Goal: Task Accomplishment & Management: Complete application form

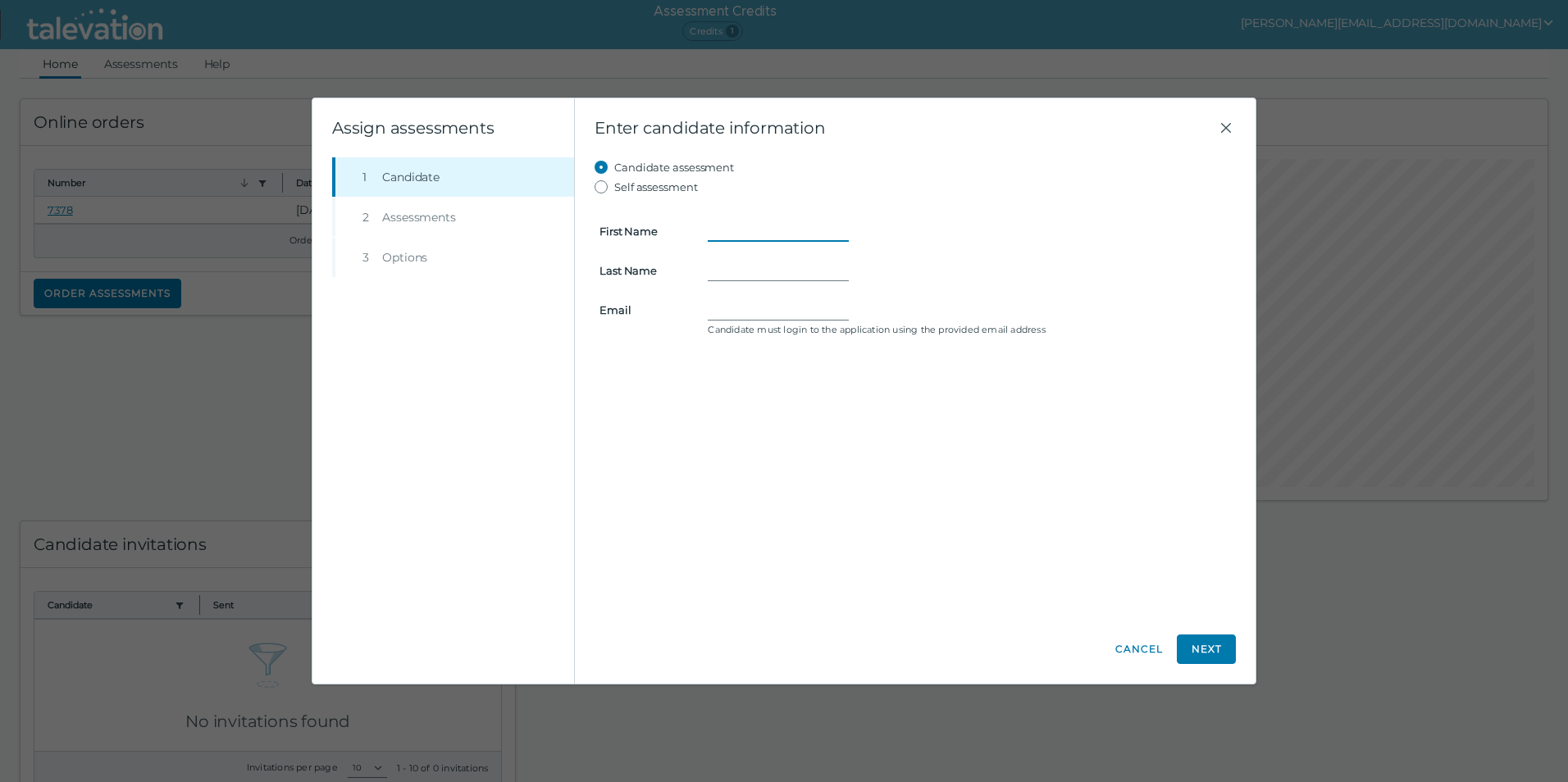
click at [743, 238] on input "First Name" at bounding box center [778, 231] width 141 height 20
type input "Jacinta"
type input "Trapnell"
click at [728, 304] on input "Email" at bounding box center [778, 310] width 141 height 20
type input "j.trapnell@medcanaustralia.com.au"
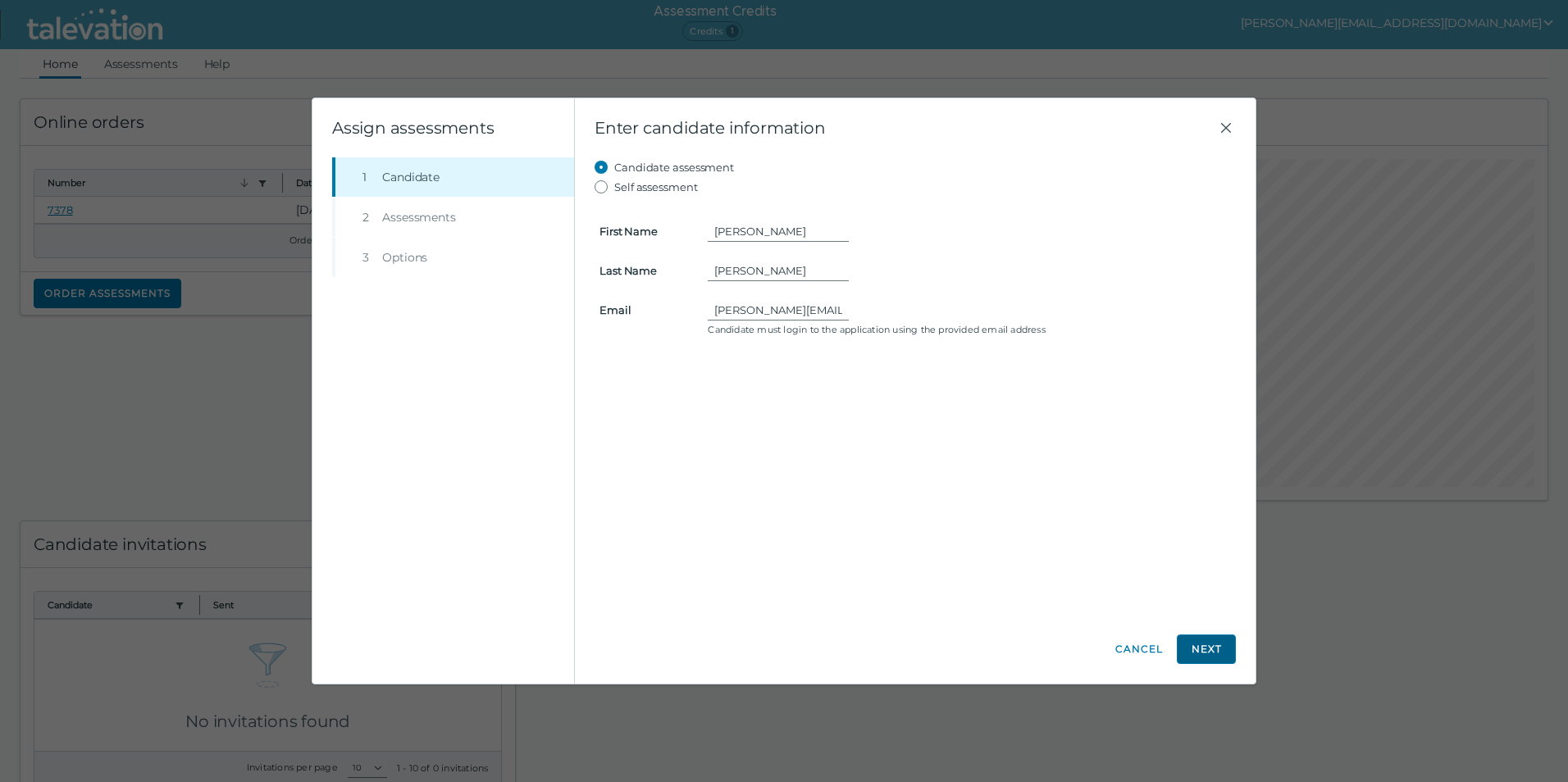
click at [1194, 659] on button "Next" at bounding box center [1206, 649] width 59 height 29
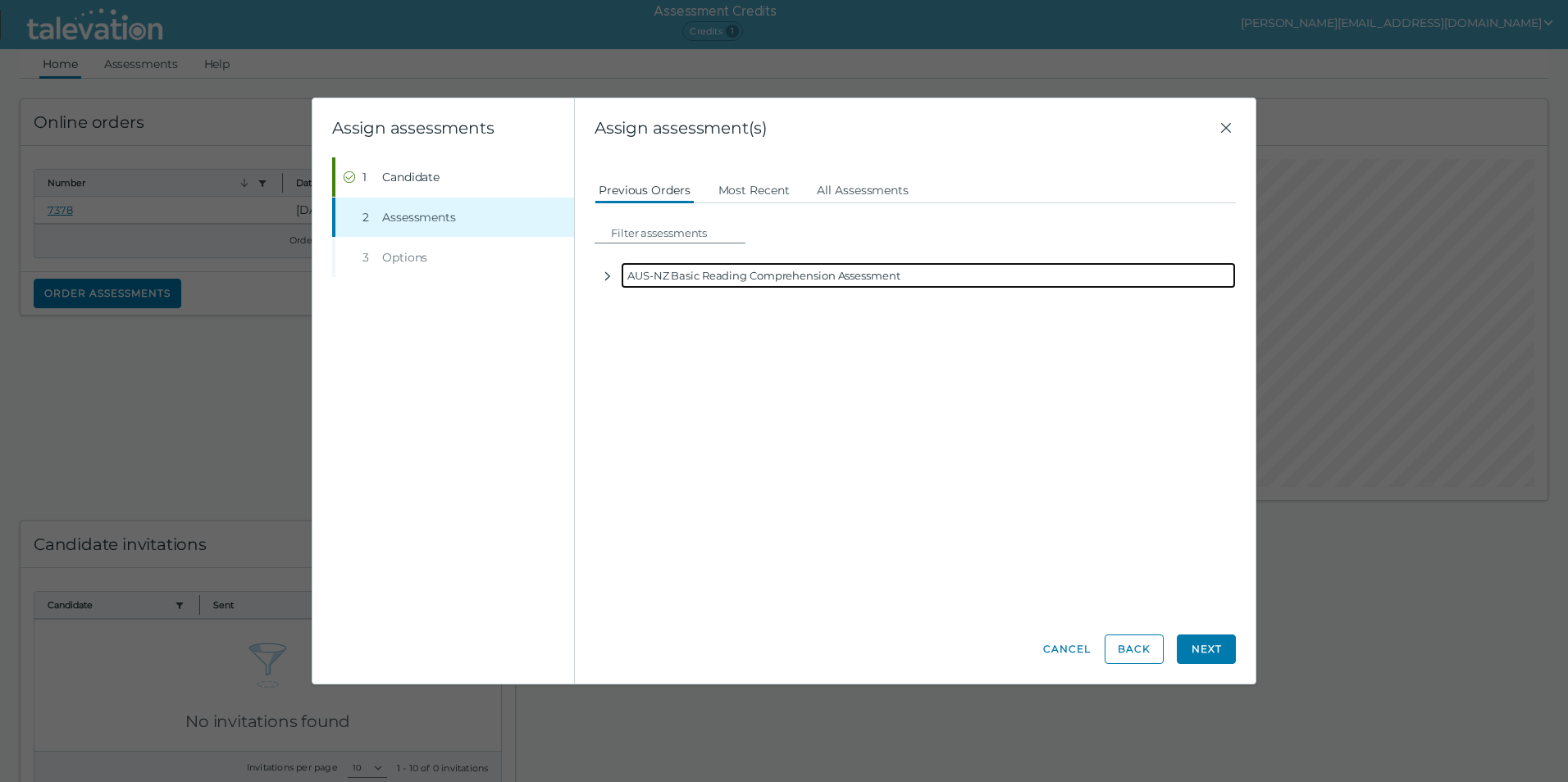
click at [674, 280] on div "AUS-NZ Basic Reading Comprehension Assessment" at bounding box center [928, 275] width 615 height 26
click at [628, 280] on div "AUS-NZ Basic Reading Comprehension Assessment" at bounding box center [928, 275] width 615 height 26
click at [605, 277] on icon "button" at bounding box center [607, 276] width 13 height 13
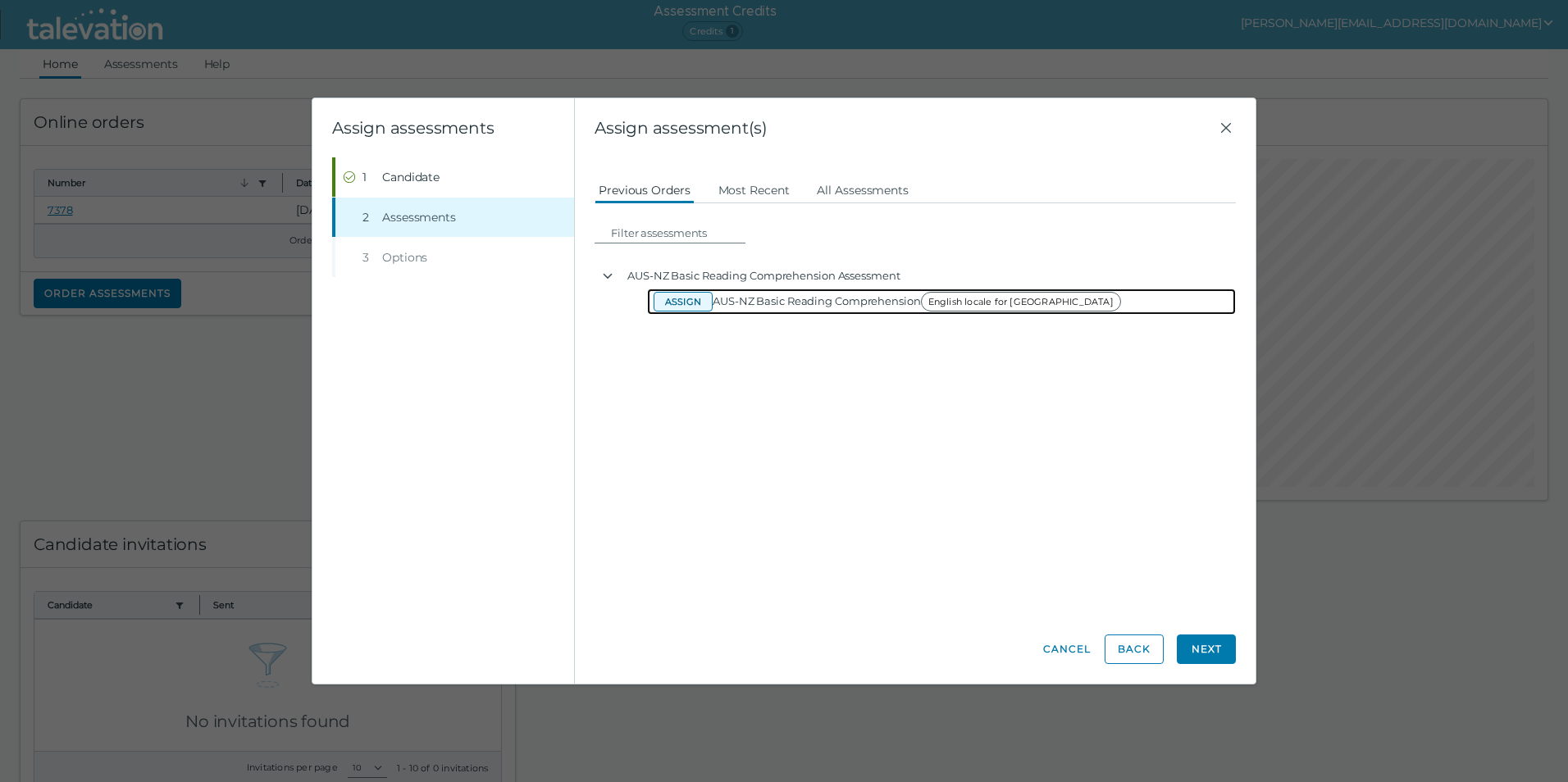
click at [677, 306] on button "Assign" at bounding box center [683, 301] width 59 height 20
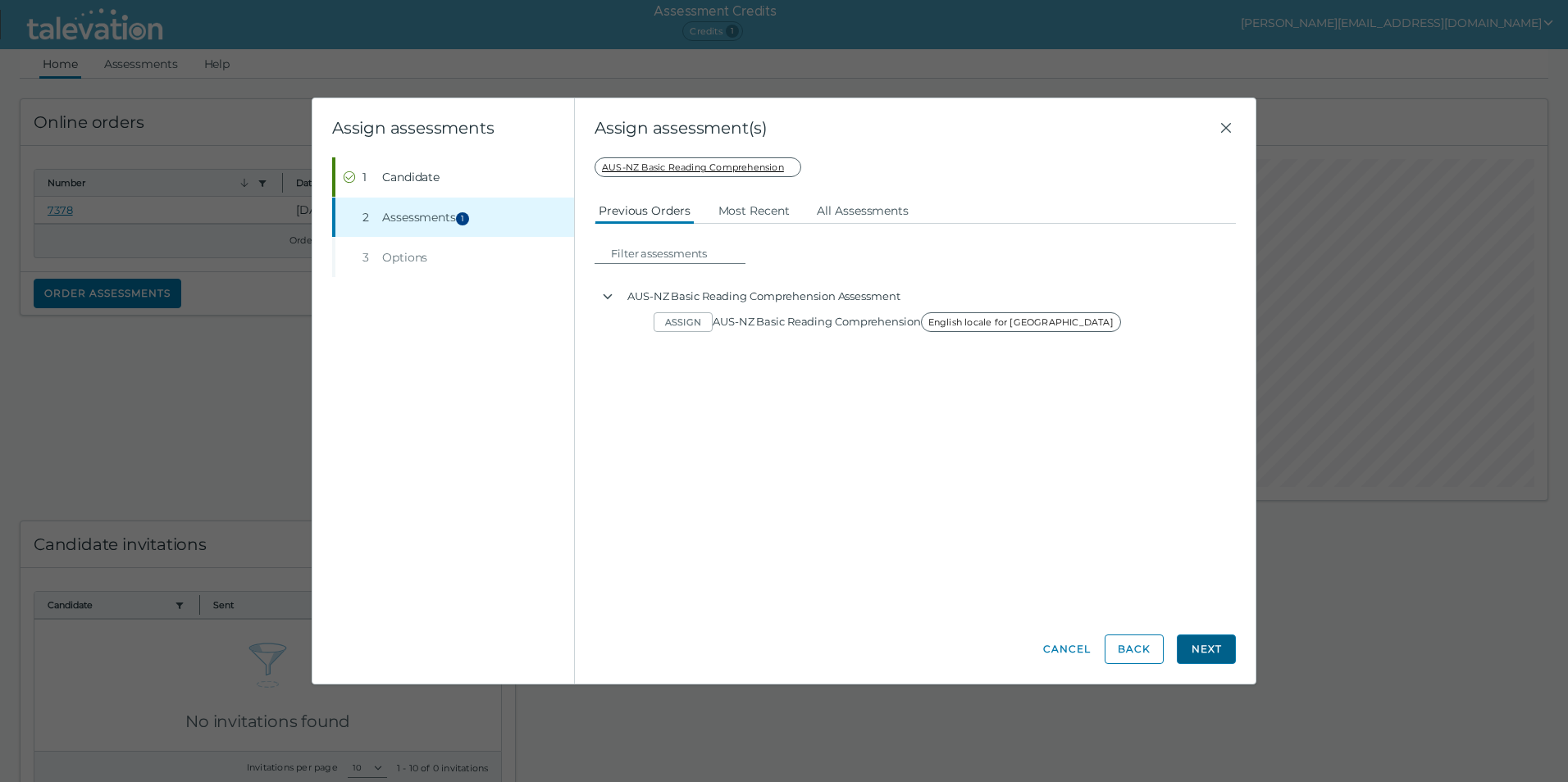
click at [1213, 649] on button "Next" at bounding box center [1206, 649] width 59 height 29
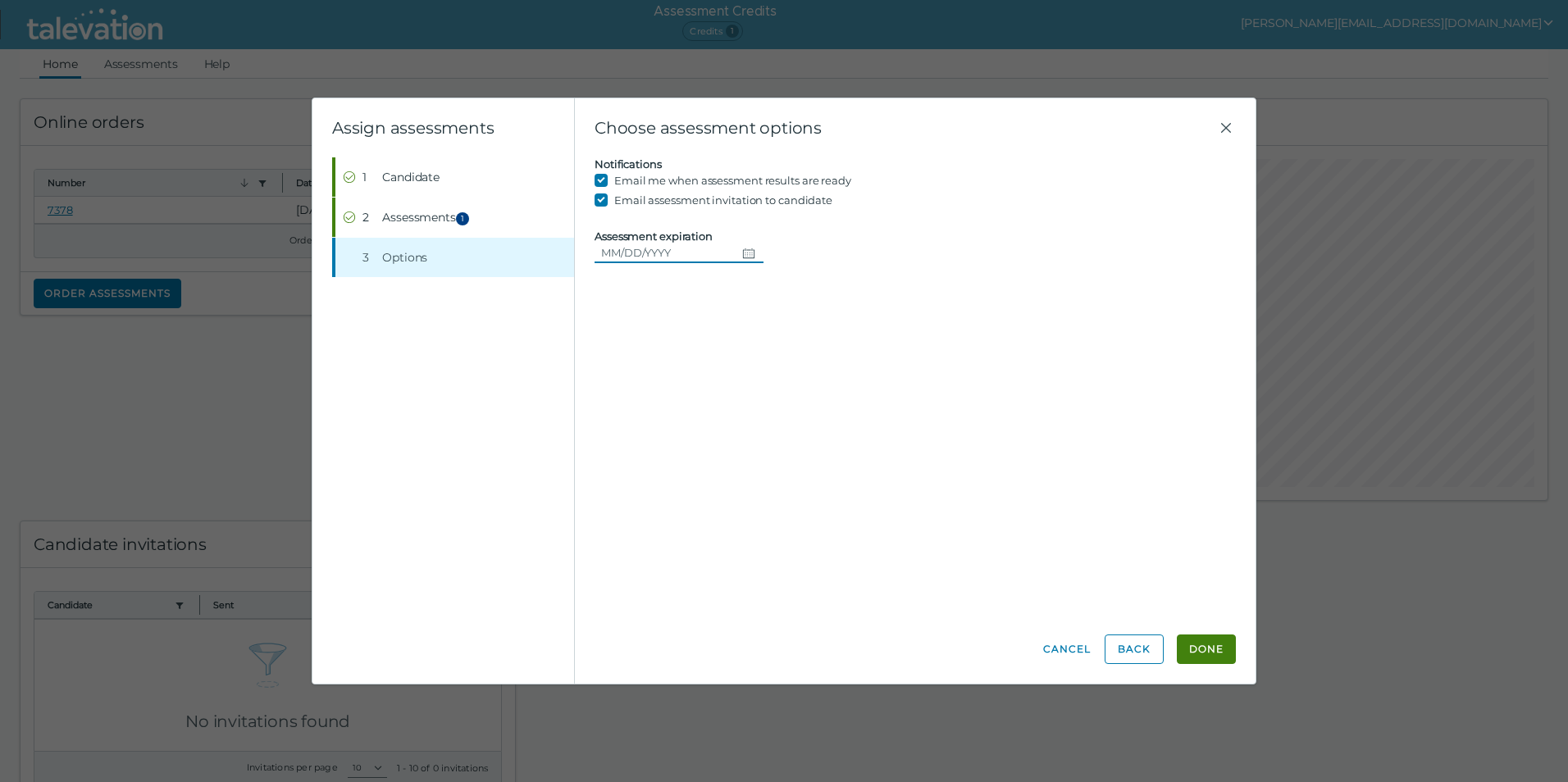
click at [679, 254] on input "Assessment expiration" at bounding box center [665, 253] width 141 height 20
click at [742, 247] on icon "Choose date" at bounding box center [748, 253] width 13 height 13
click at [773, 387] on button "10" at bounding box center [770, 387] width 29 height 29
type input "10/10/2025"
click at [1194, 644] on button "Done" at bounding box center [1206, 649] width 59 height 29
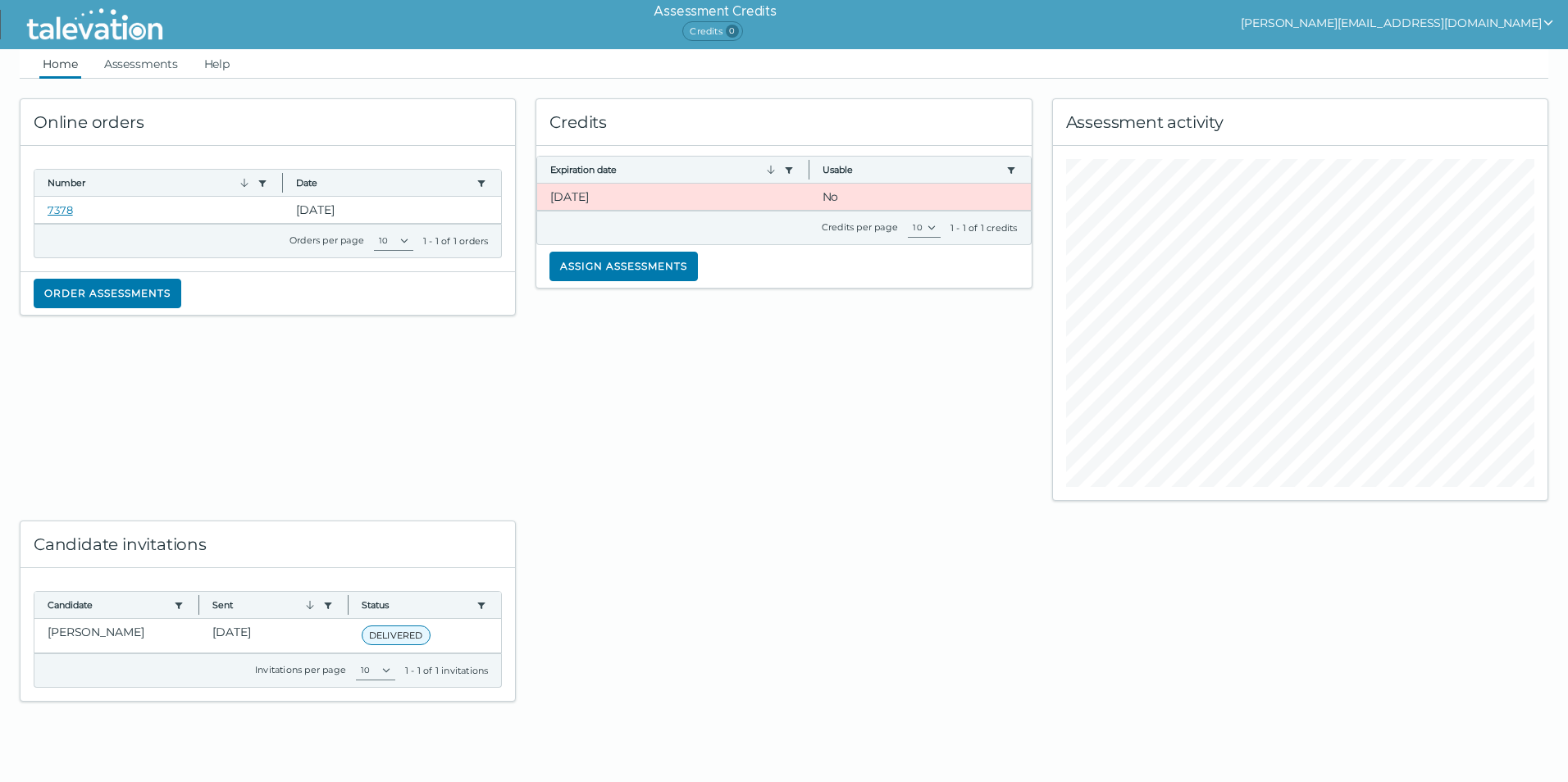
click at [865, 467] on div "Credits Expiration date Use left or right key to resize the column Usable Use l…" at bounding box center [783, 289] width 516 height 422
click at [759, 497] on div "Credits Expiration date Use left or right key to resize the column Usable Use l…" at bounding box center [783, 289] width 516 height 422
click at [848, 200] on clr-dg-cell "No" at bounding box center [920, 197] width 221 height 26
click at [833, 196] on clr-dg-cell "No" at bounding box center [920, 197] width 221 height 26
click at [681, 197] on clr-dg-cell "12-2-2025" at bounding box center [672, 197] width 271 height 26
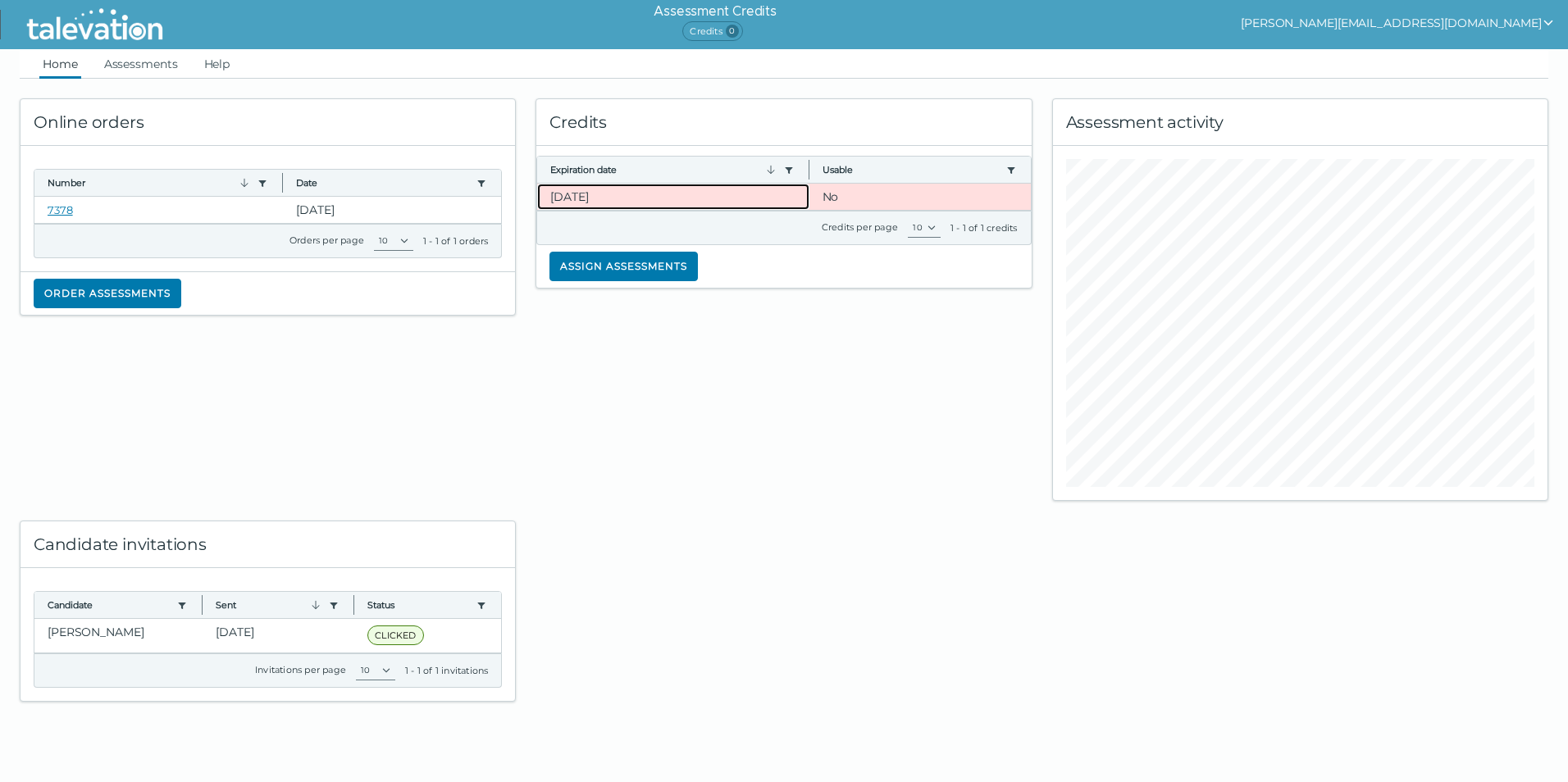
click at [623, 194] on clr-dg-cell "12-2-2025" at bounding box center [672, 197] width 271 height 26
drag, startPoint x: 623, startPoint y: 194, endPoint x: 534, endPoint y: 194, distance: 89.0
click at [534, 194] on div "Credits Expiration date Use left or right key to resize the column Usable Use l…" at bounding box center [783, 289] width 516 height 422
click at [570, 195] on clr-dg-cell "12-2-2025" at bounding box center [672, 197] width 271 height 26
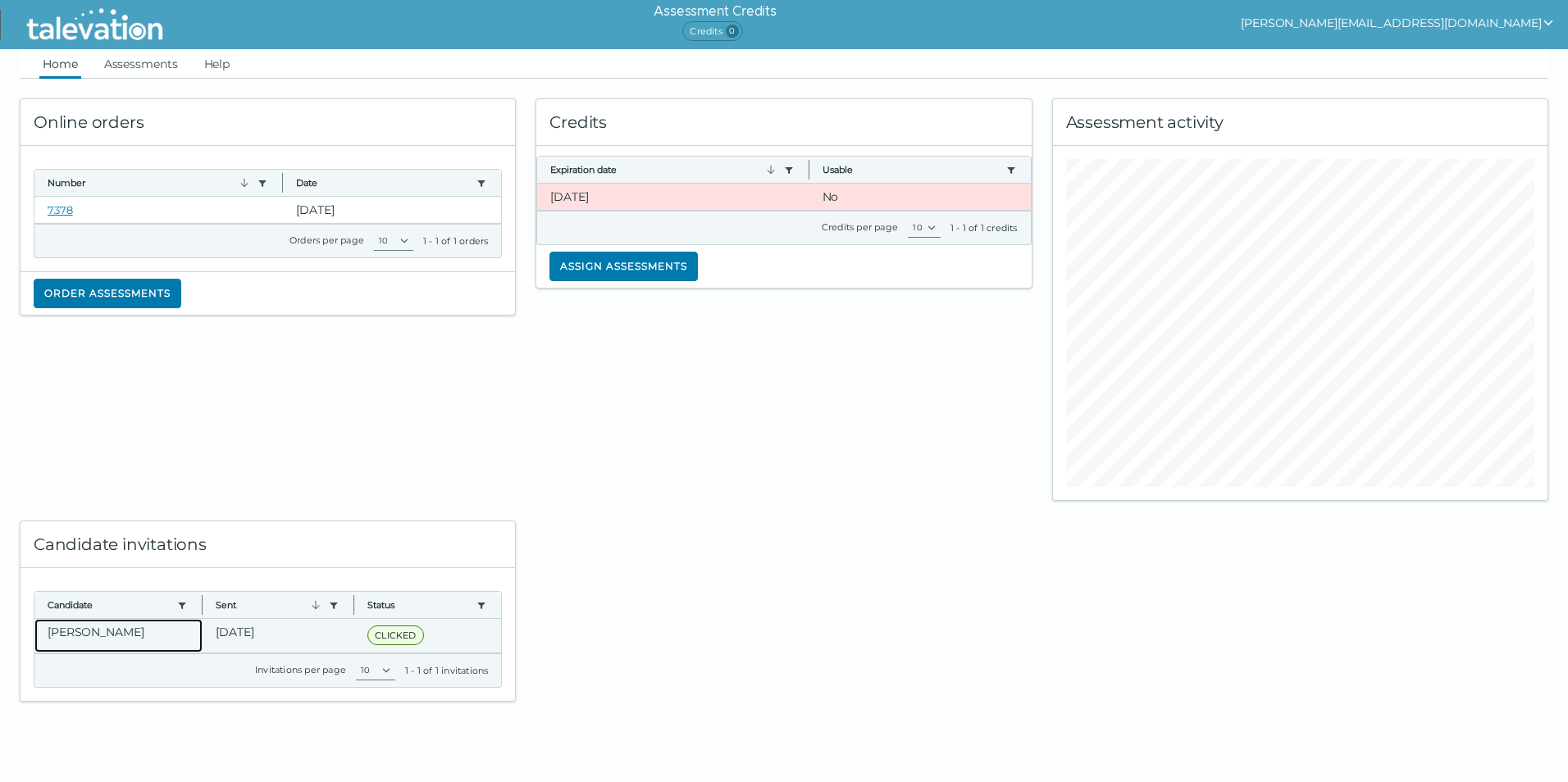
click at [154, 632] on clr-dg-cell "Trapnell, Jacinta" at bounding box center [118, 635] width 168 height 33
click at [801, 583] on div at bounding box center [783, 601] width 516 height 201
click at [96, 63] on ul "Home Assessments Help" at bounding box center [783, 64] width 1528 height 29
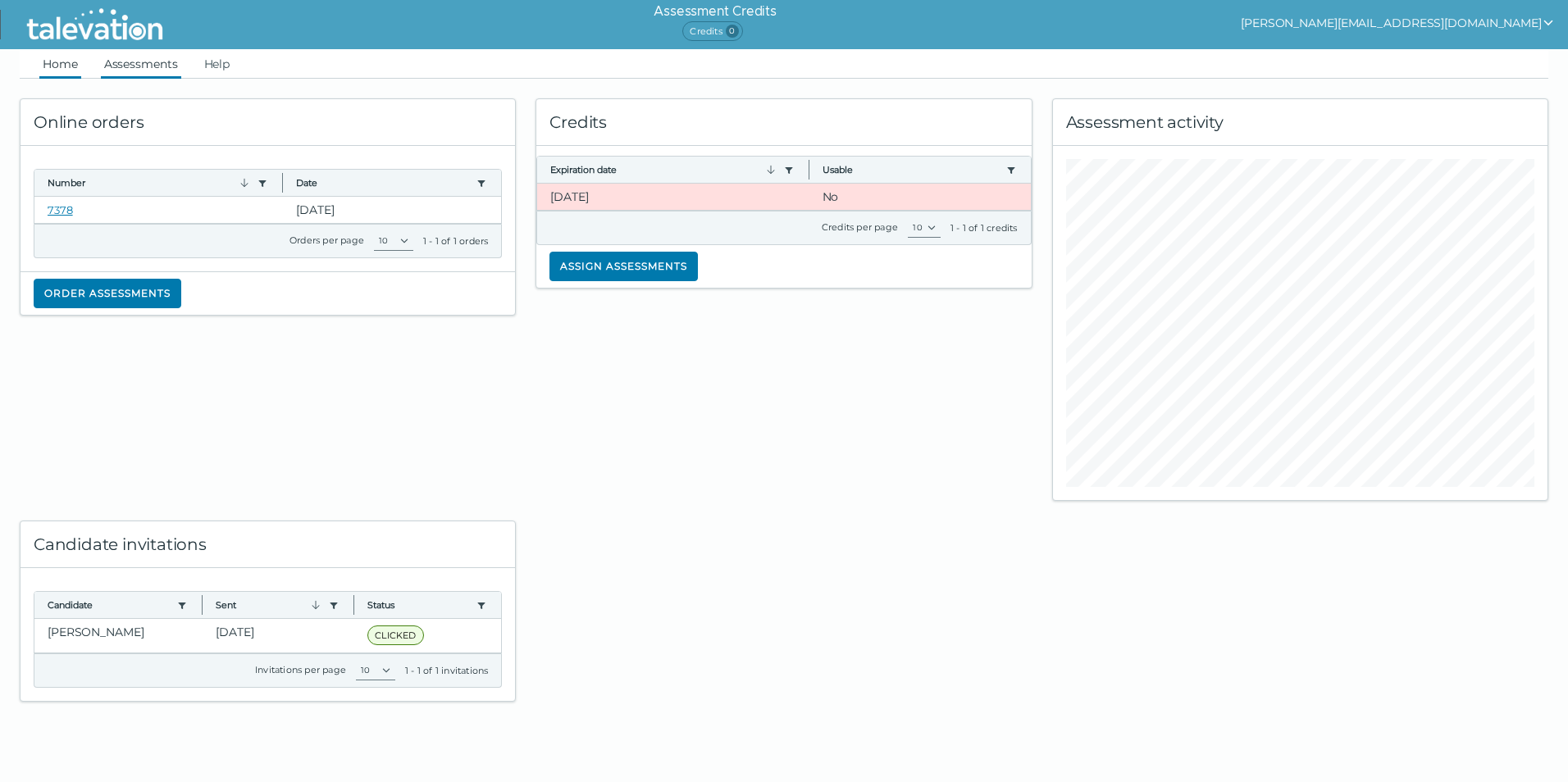
click at [129, 65] on link "Assessments" at bounding box center [141, 64] width 80 height 29
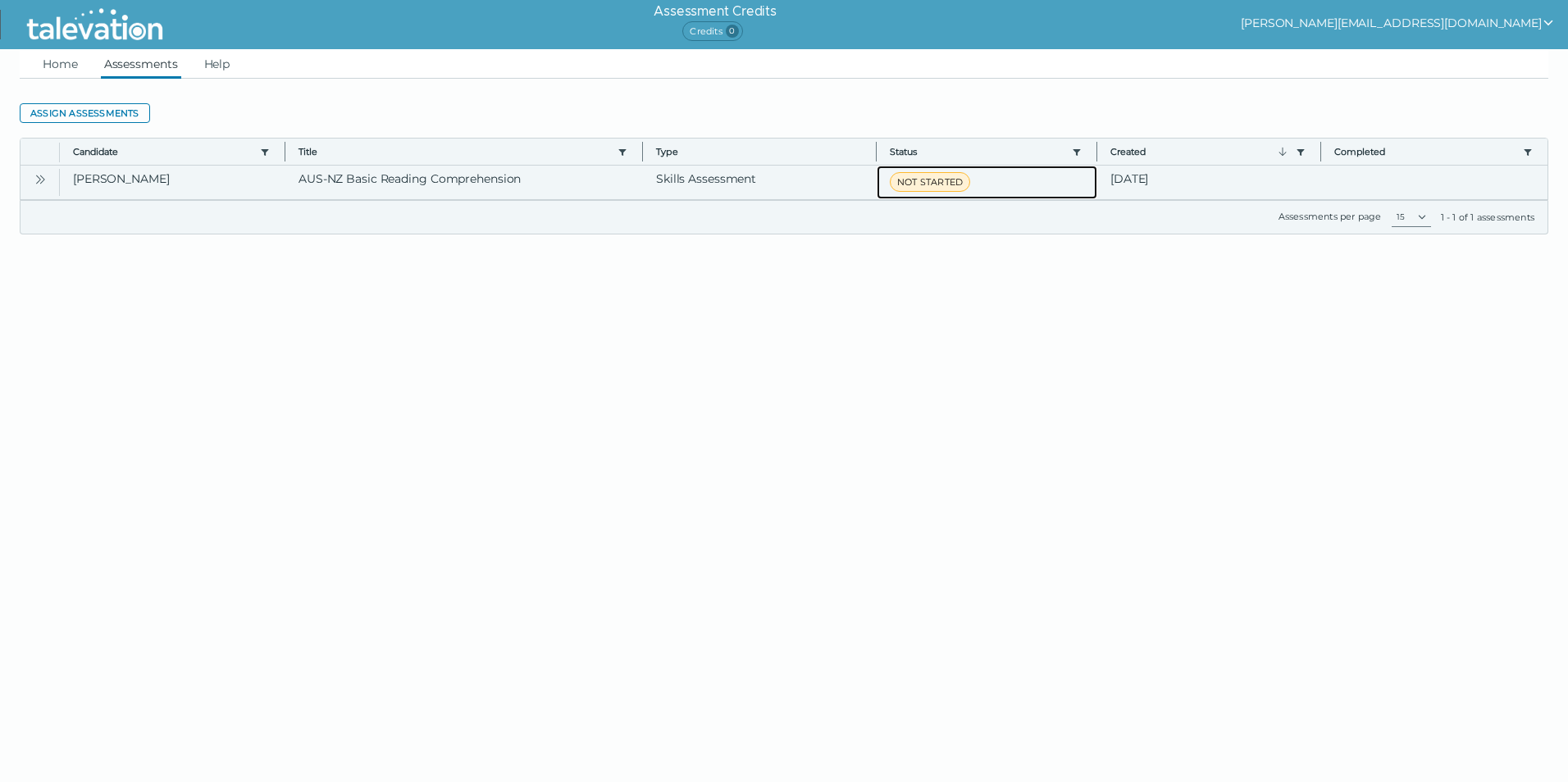
click at [927, 188] on span "NOT STARTED" at bounding box center [930, 182] width 80 height 20
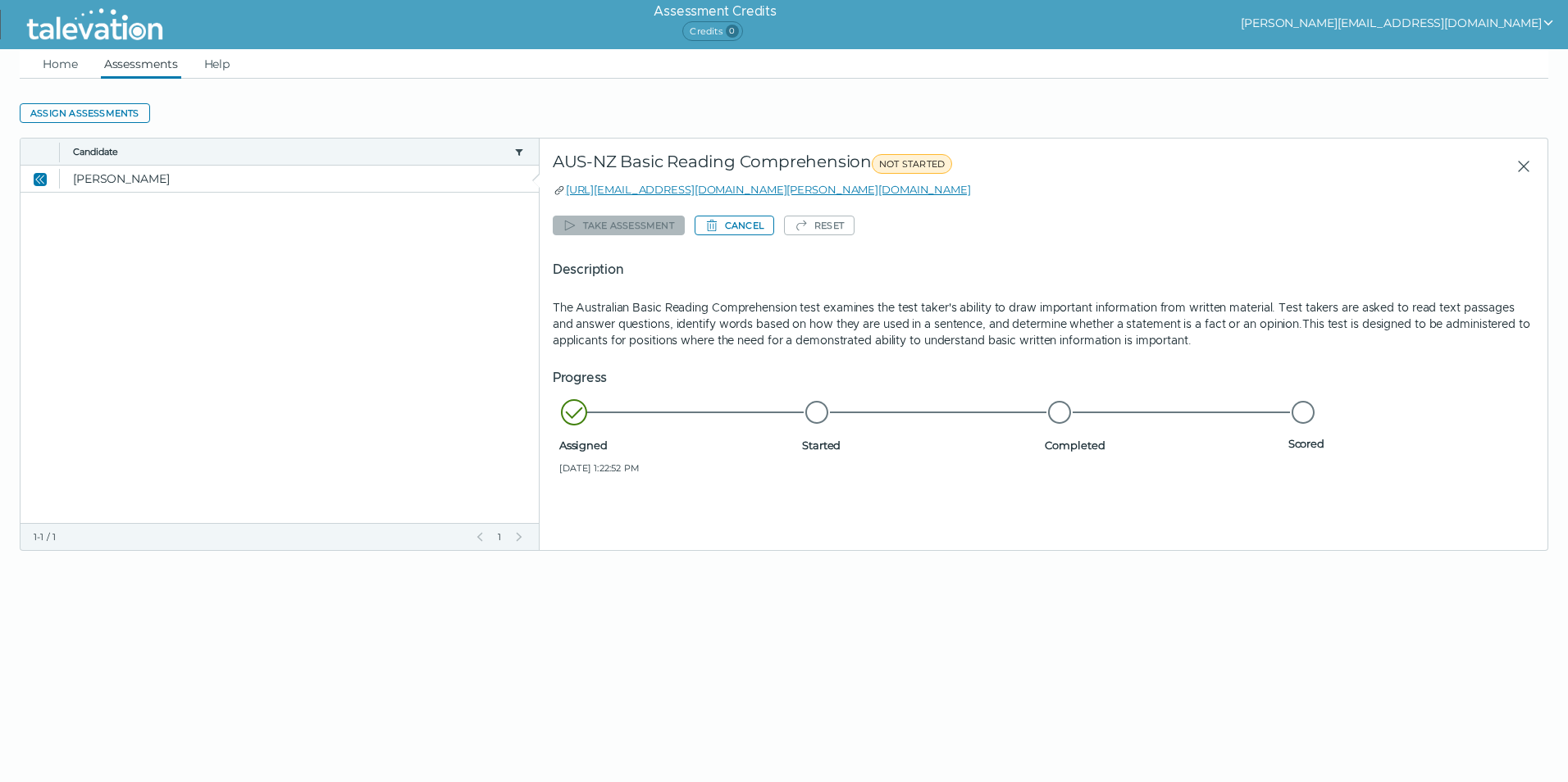
click at [819, 416] on icon at bounding box center [816, 412] width 29 height 29
drag, startPoint x: 992, startPoint y: 191, endPoint x: 560, endPoint y: 188, distance: 432.0
click at [560, 188] on div "https://candidate.talevation.com/?email=j.trapnell@medcanaustralia.com.au Provi…" at bounding box center [1043, 189] width 982 height 17
copy link "https://candidate.talevation.com/?email=j.trapnell@medcanaustralia.com.au"
click at [1094, 590] on html "Assessment Credits Credits 0 j.davis@medcanaustralia.com.au Home Assessments He…" at bounding box center [784, 295] width 1568 height 590
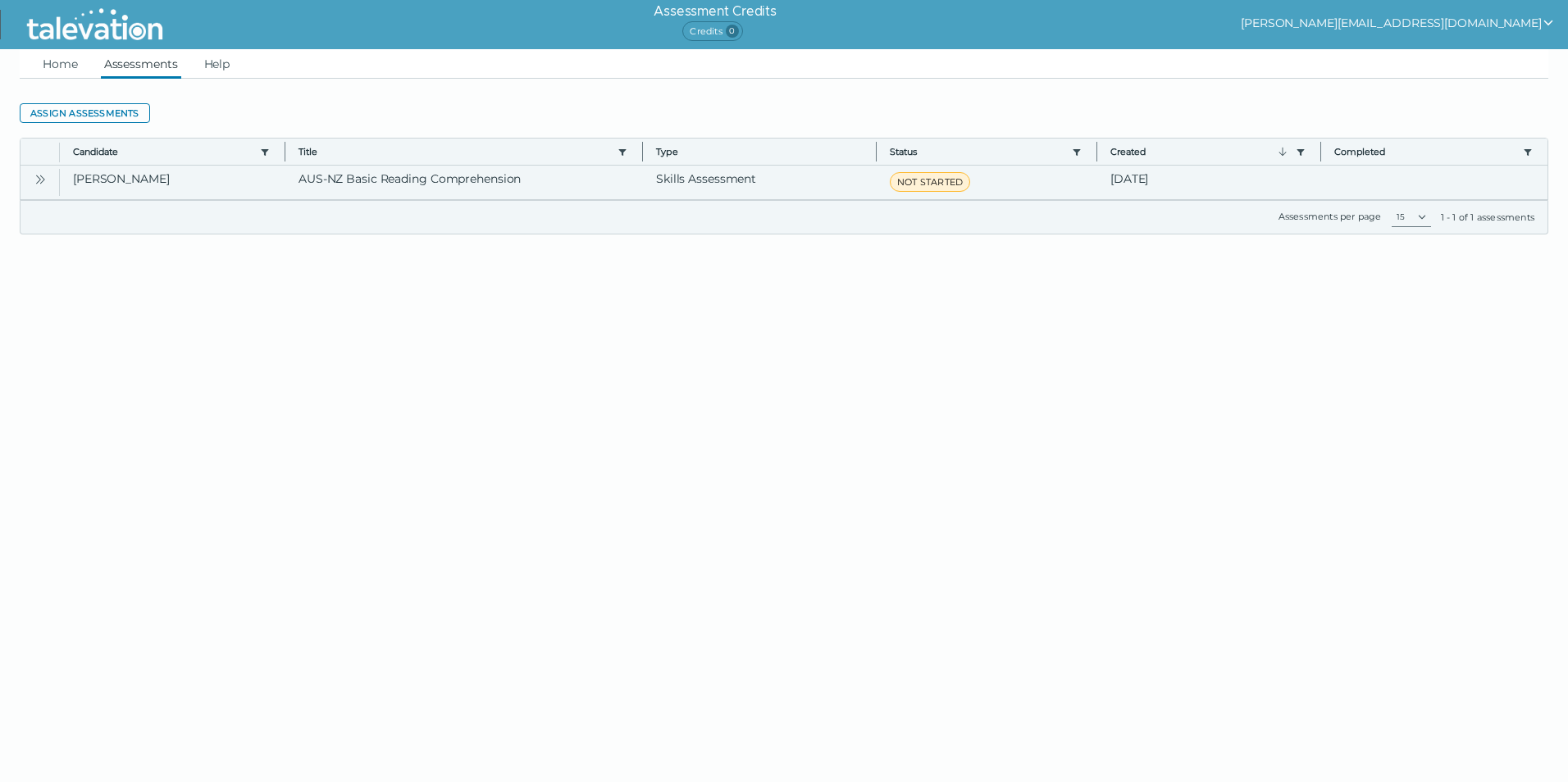
click at [42, 179] on icon "Open" at bounding box center [39, 179] width 13 height 13
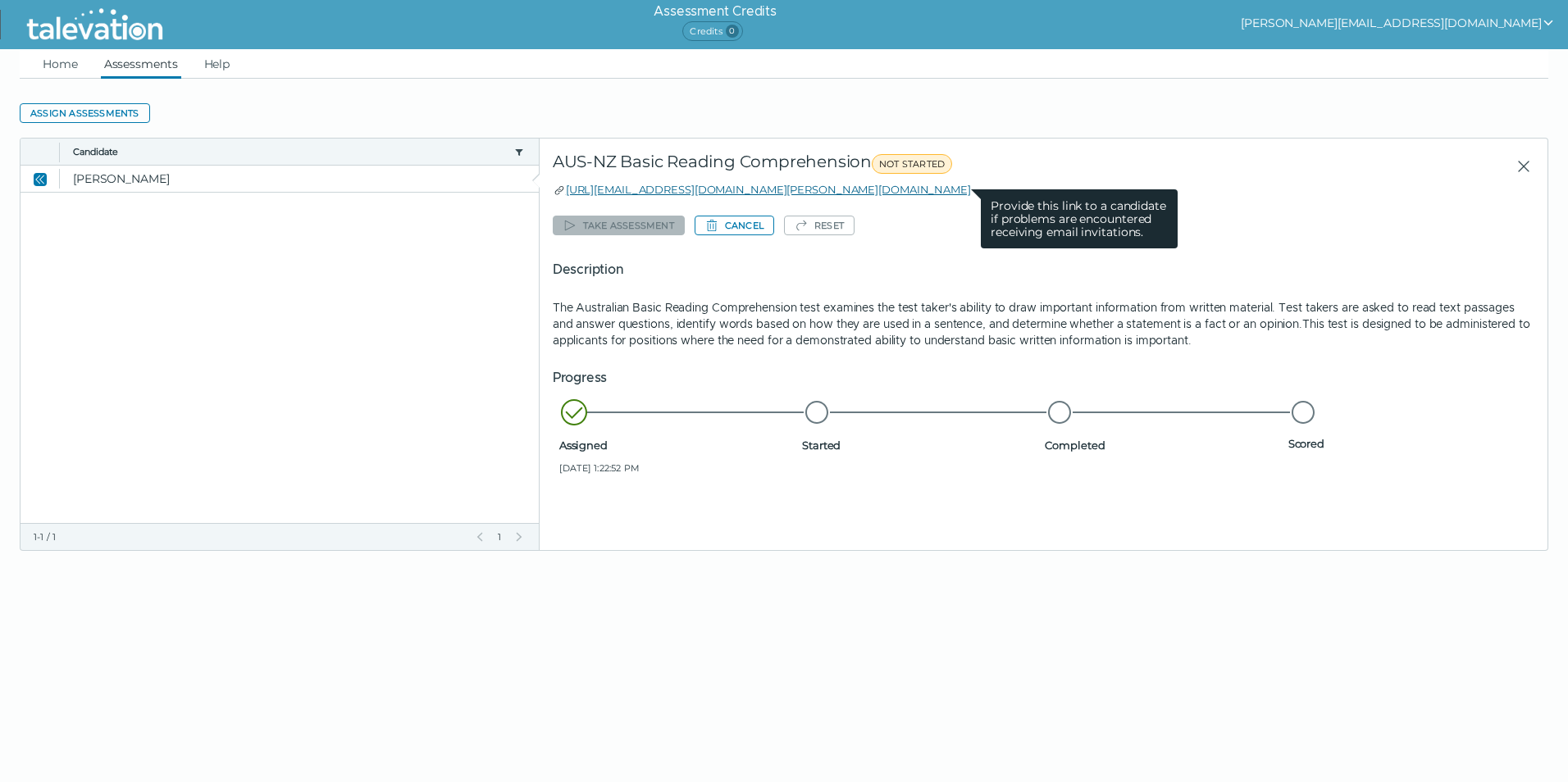
click at [815, 187] on link "[URL][EMAIL_ADDRESS][DOMAIN_NAME][PERSON_NAME][DOMAIN_NAME]" at bounding box center [768, 189] width 405 height 13
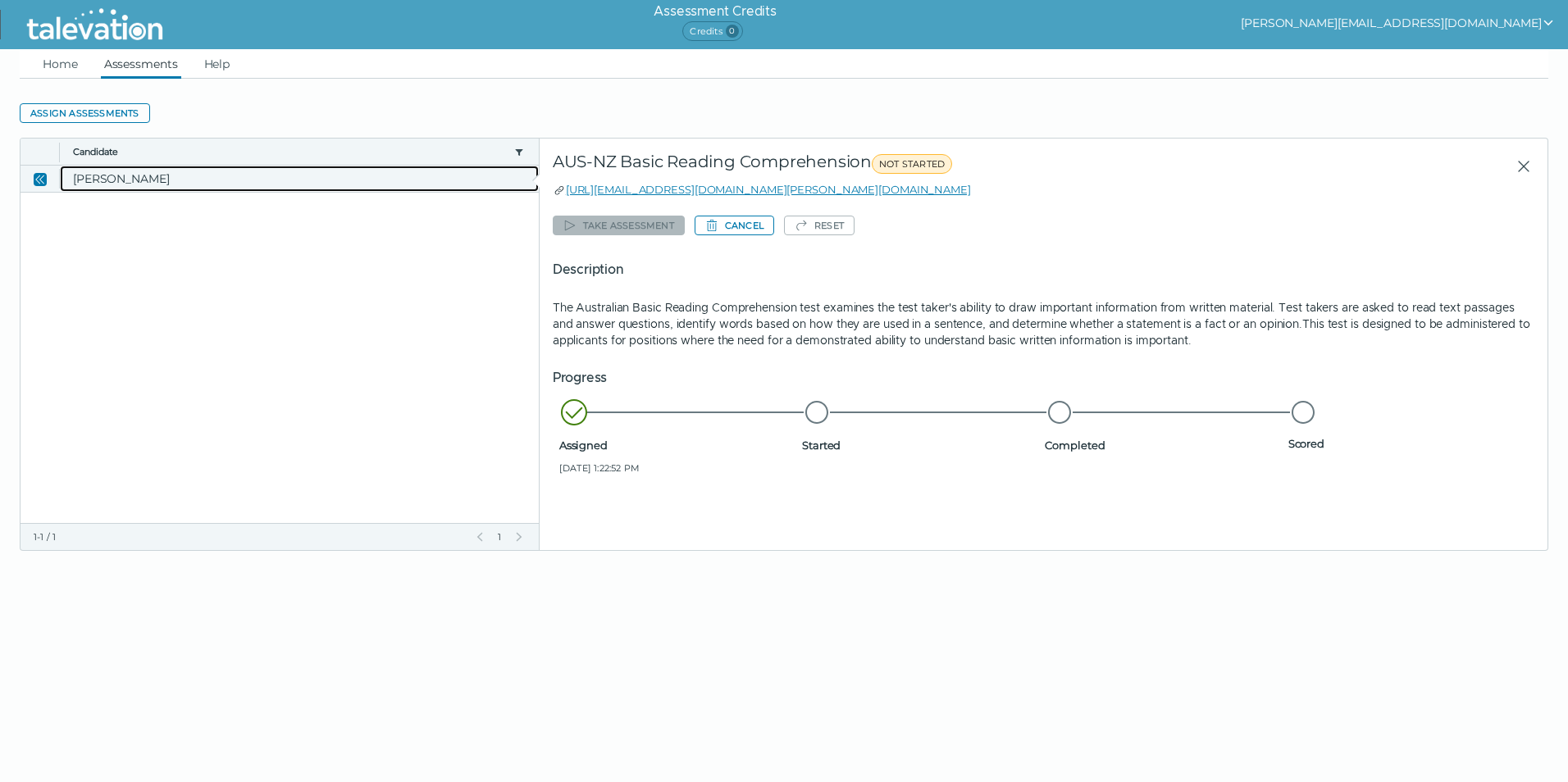
click at [196, 179] on clr-dg-cell "[PERSON_NAME]" at bounding box center [299, 178] width 479 height 26
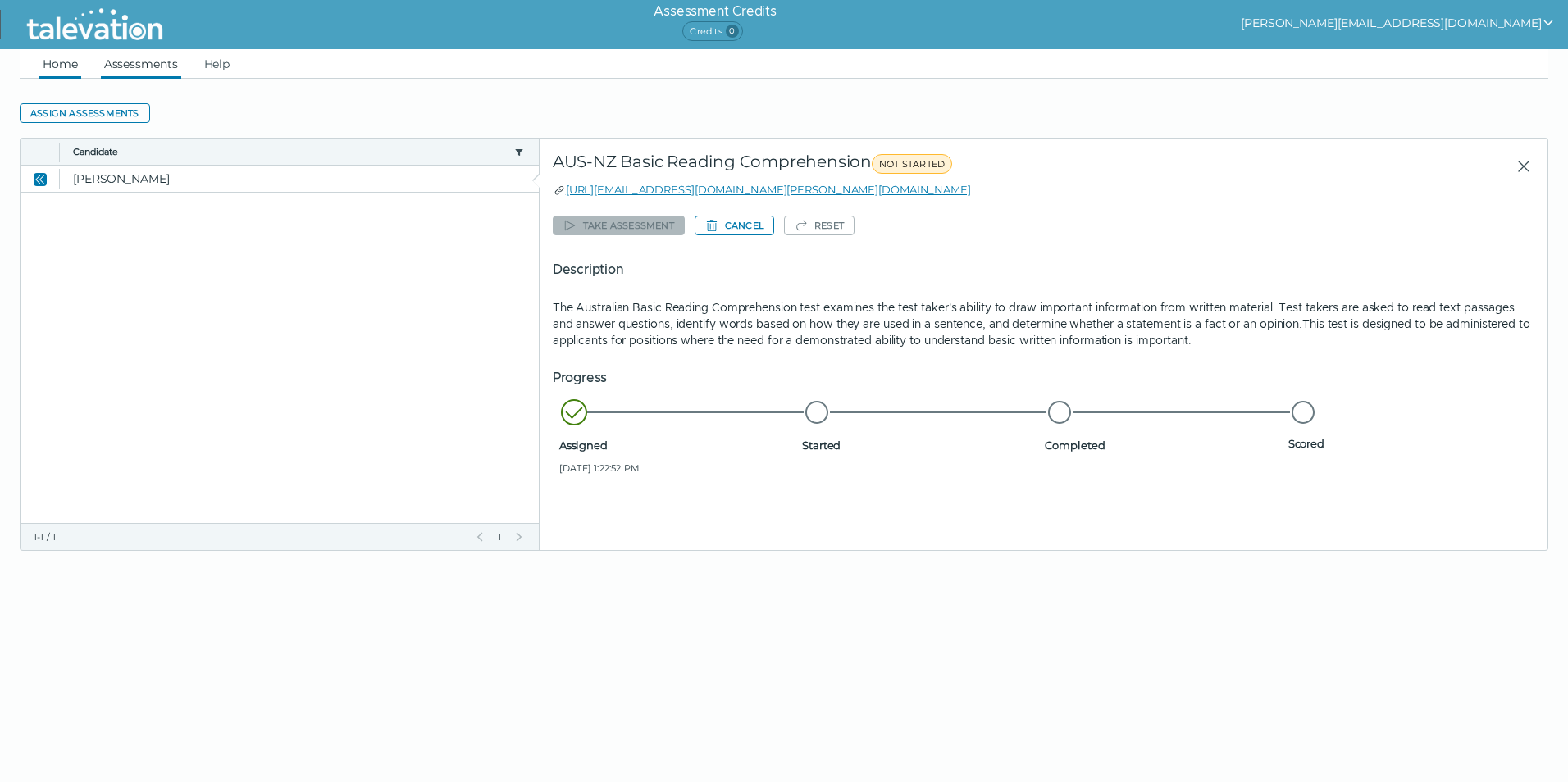
click at [75, 58] on link "Home" at bounding box center [60, 64] width 42 height 29
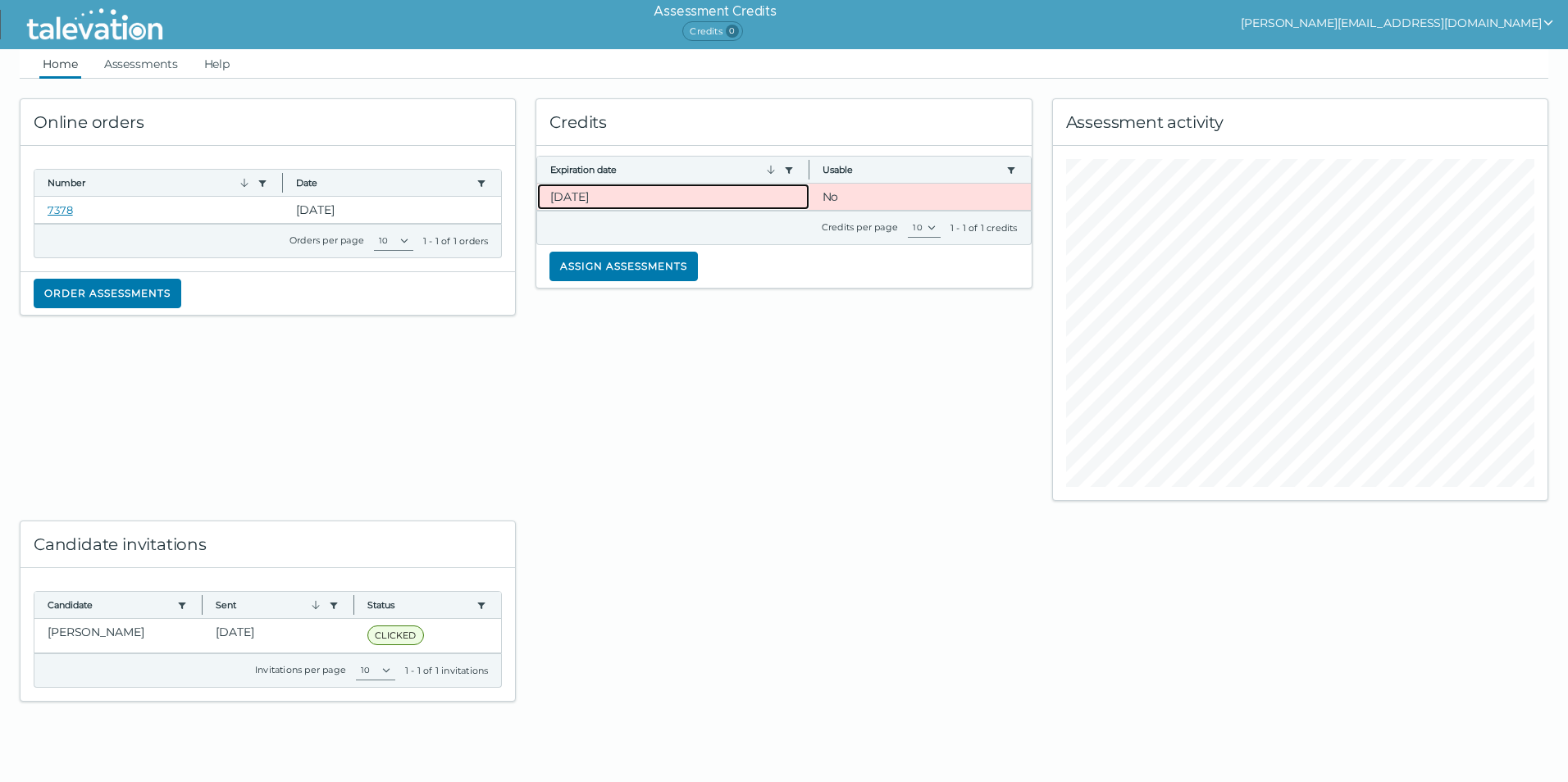
click at [785, 196] on clr-dg-cell "[DATE]" at bounding box center [672, 197] width 271 height 26
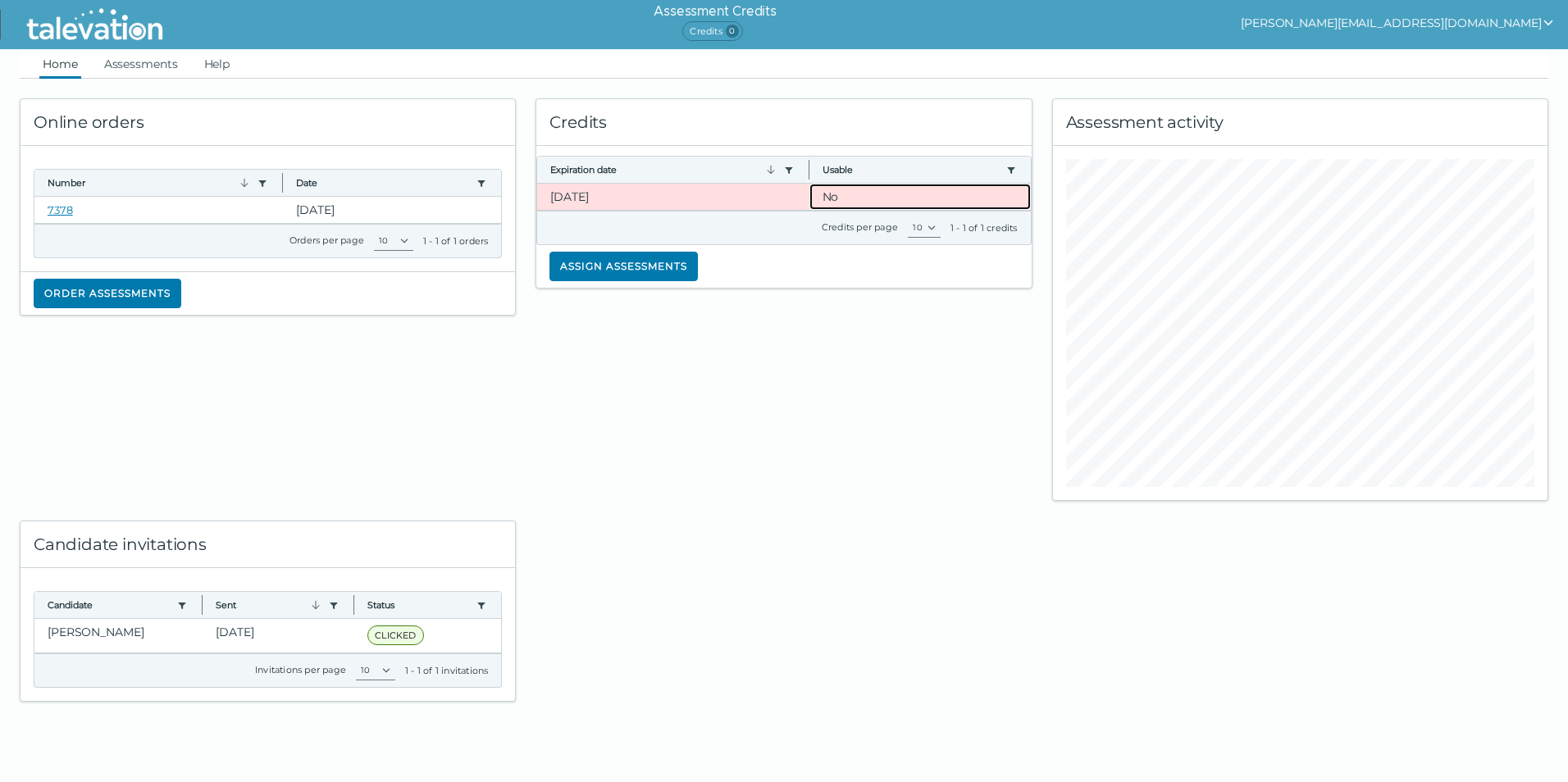
click at [886, 198] on clr-dg-cell "No" at bounding box center [920, 197] width 221 height 26
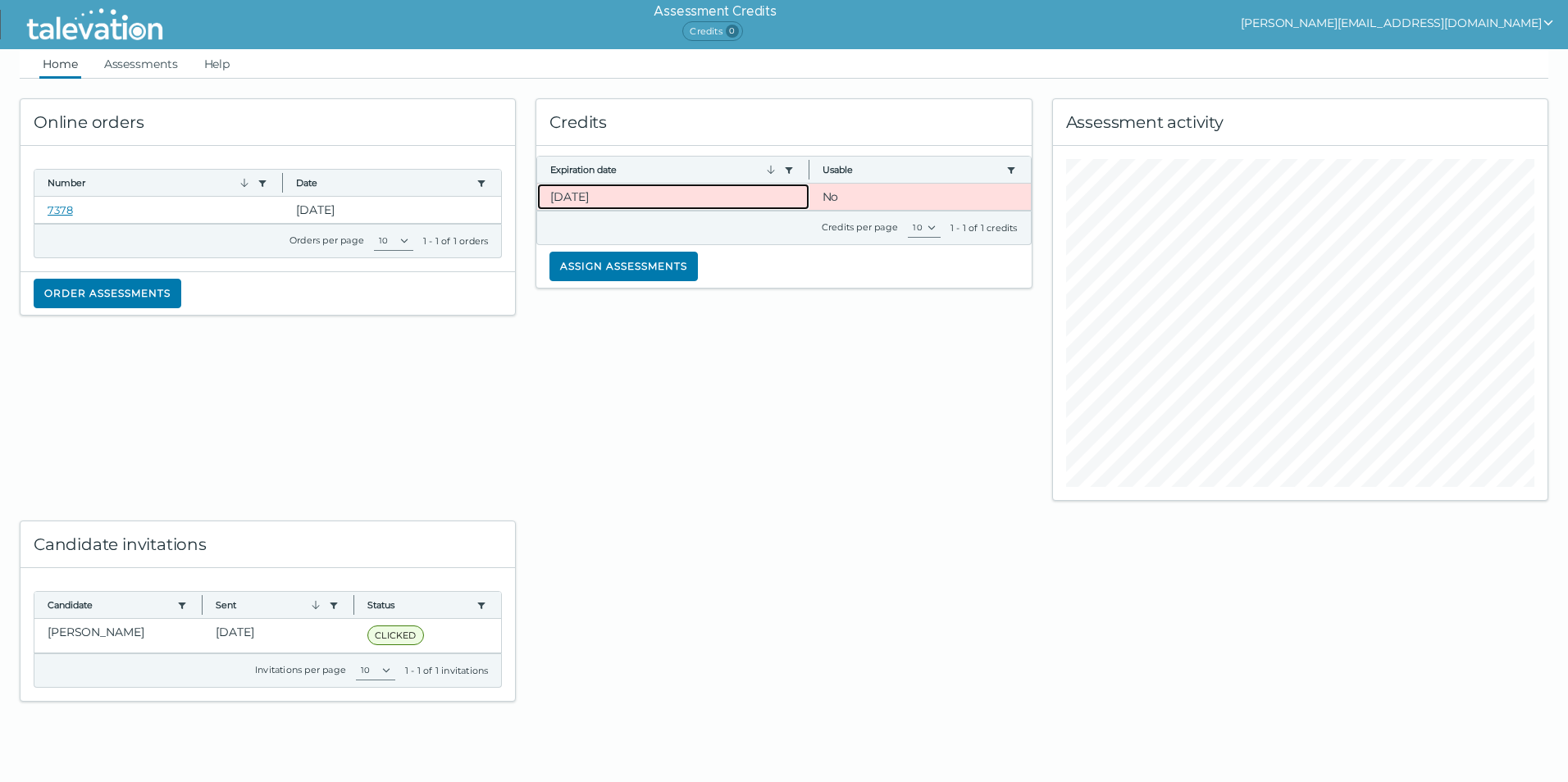
click at [627, 193] on clr-dg-cell "[DATE]" at bounding box center [672, 197] width 271 height 26
click at [593, 192] on clr-dg-cell "[DATE]" at bounding box center [672, 197] width 271 height 26
click at [633, 199] on clr-dg-cell "[DATE]" at bounding box center [672, 197] width 271 height 26
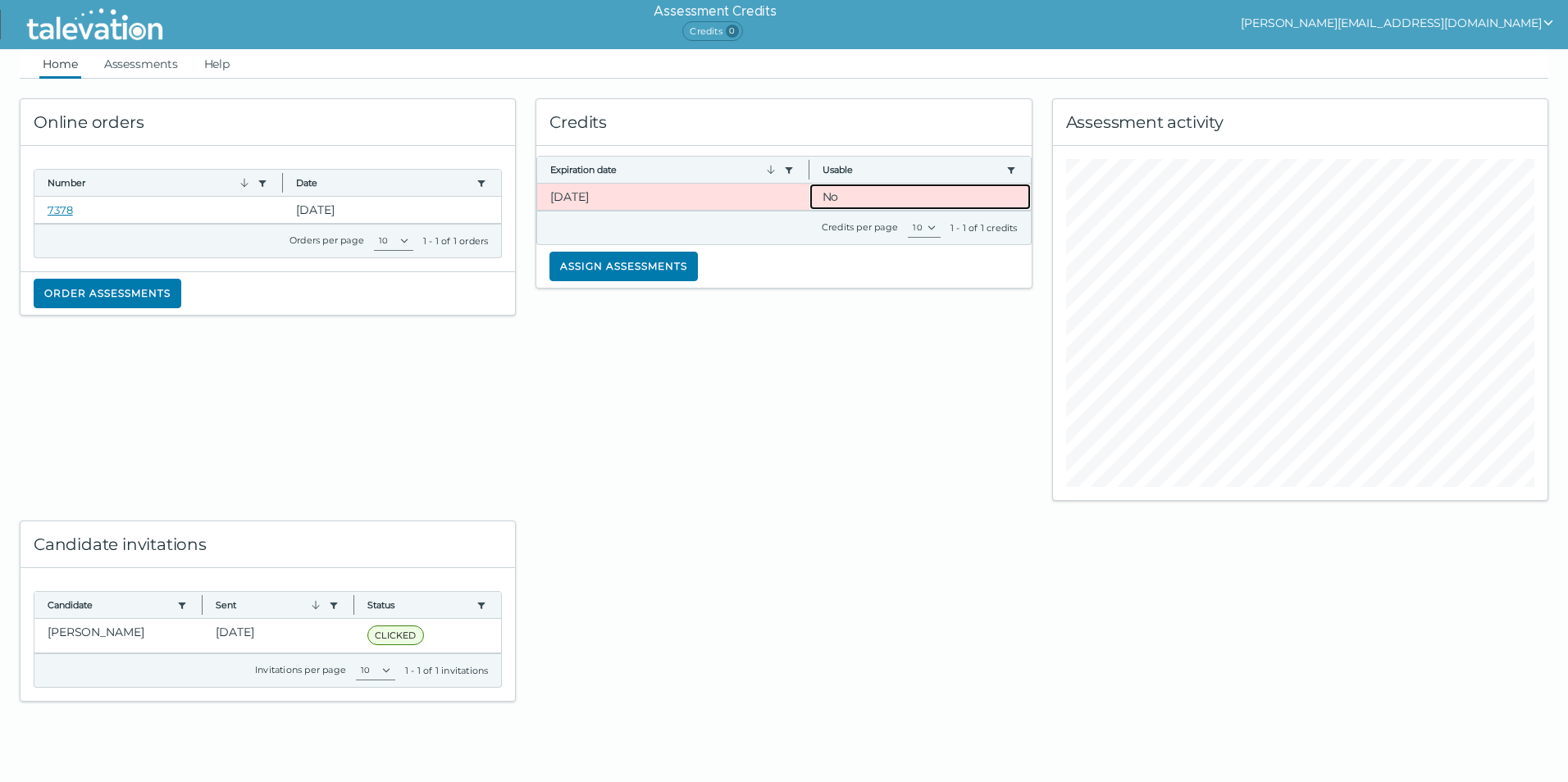
click at [846, 198] on clr-dg-cell "No" at bounding box center [920, 197] width 221 height 26
click at [674, 486] on div "Credits Expiration date Use left or right key to resize the column Usable Use l…" at bounding box center [783, 289] width 516 height 422
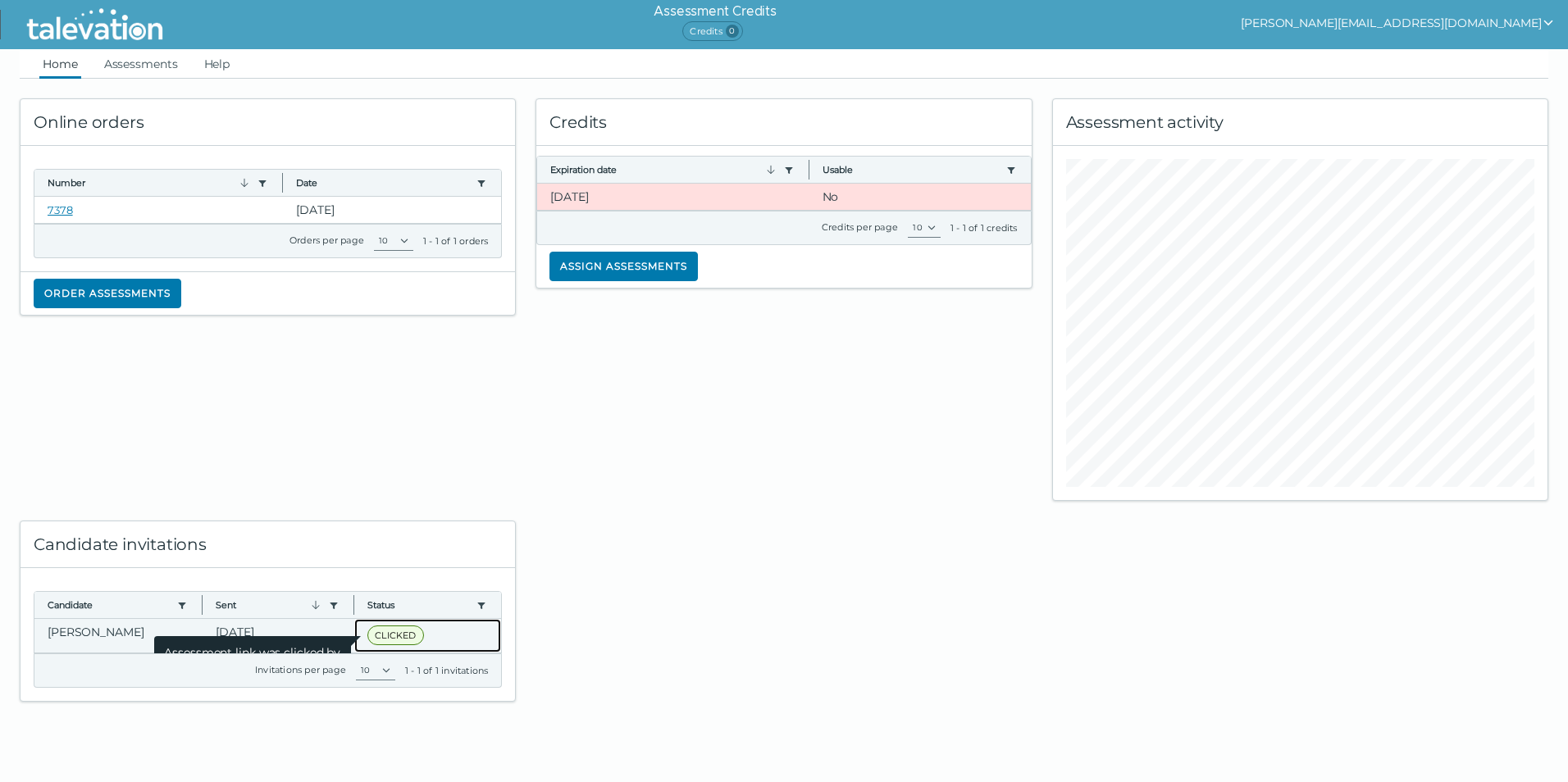
click at [383, 631] on span "CLICKED" at bounding box center [394, 635] width 56 height 20
click at [251, 636] on span "Assessment link was clicked by candidate" at bounding box center [252, 659] width 197 height 46
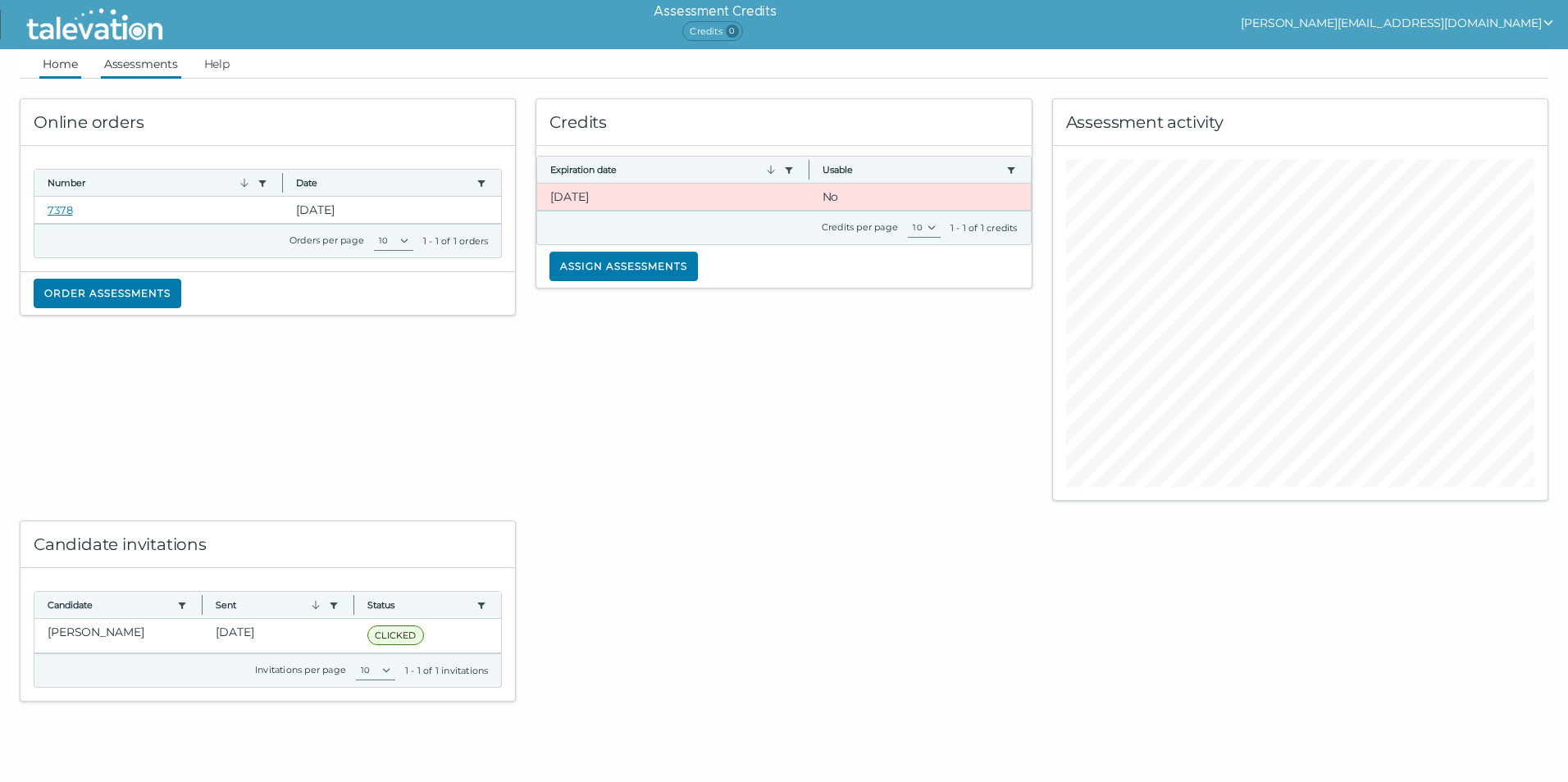
click at [145, 58] on link "Assessments" at bounding box center [141, 64] width 80 height 29
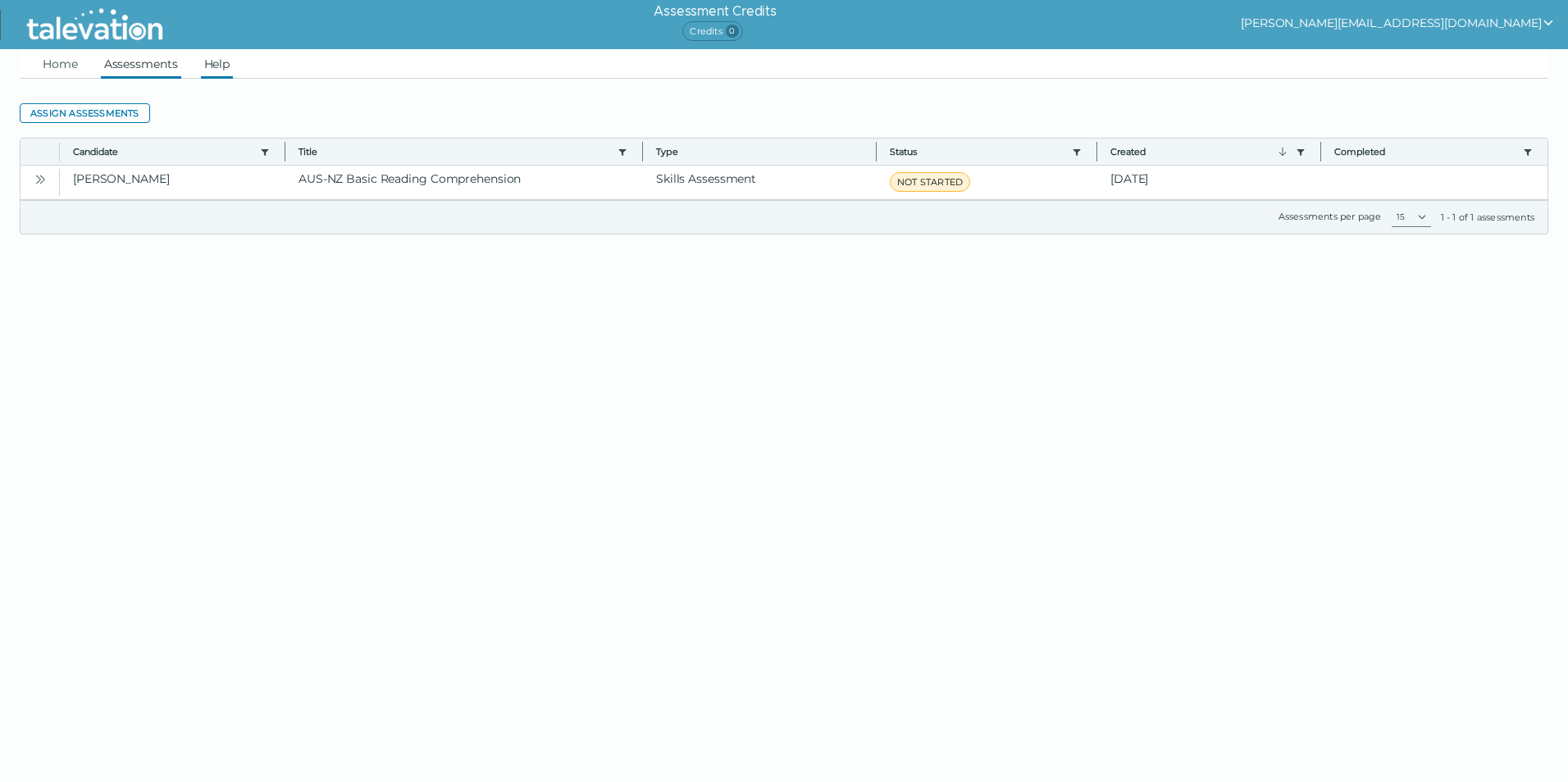
click at [214, 64] on link "Help" at bounding box center [217, 64] width 33 height 29
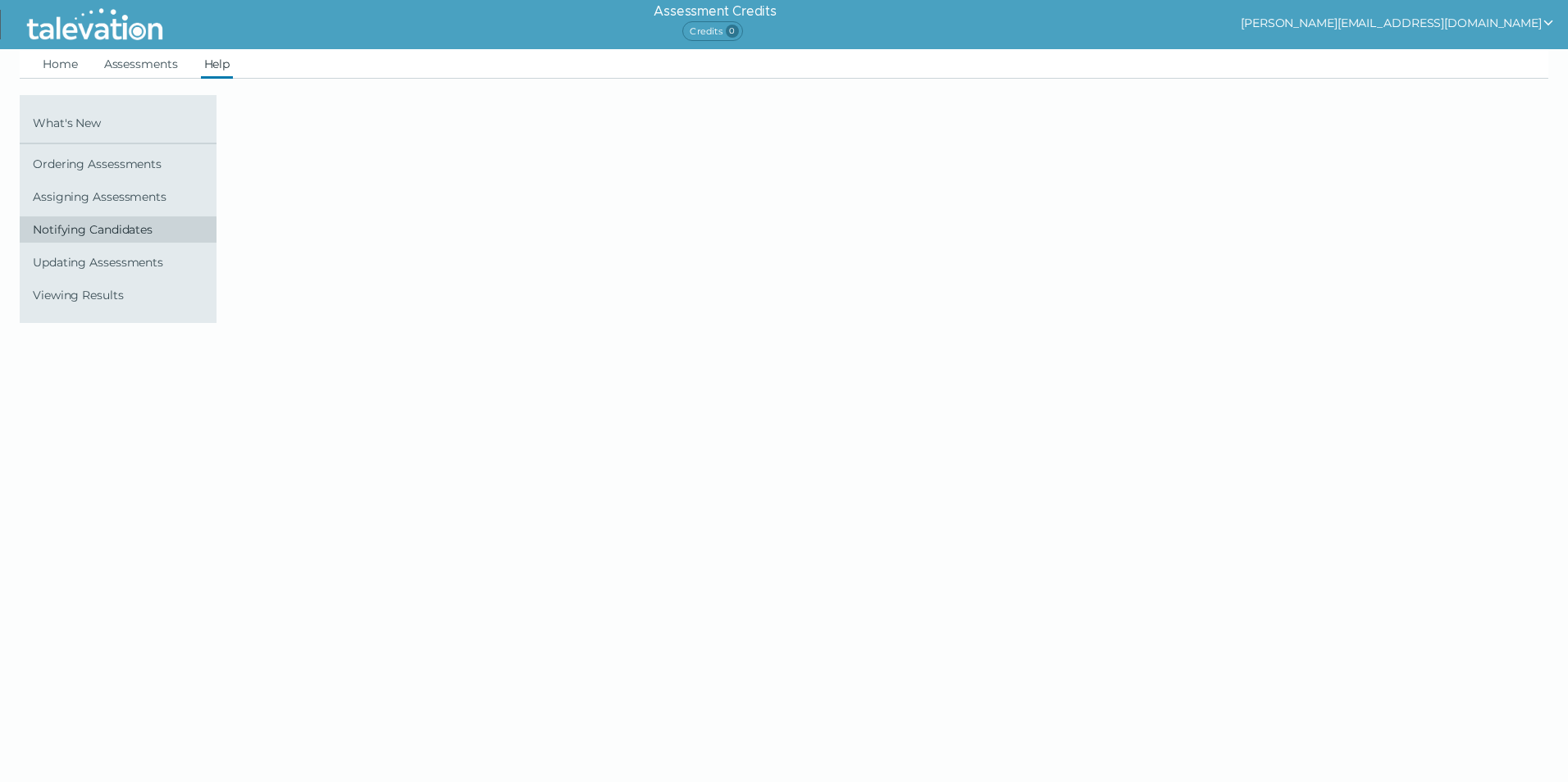
click at [83, 217] on link "Notifying Candidates" at bounding box center [117, 229] width 197 height 26
click at [74, 195] on span "Assigning Assessments" at bounding box center [121, 196] width 177 height 13
click at [171, 183] on div "What's New Ordering Assessments Assigning Assessments Notifying Candidates Upda…" at bounding box center [117, 202] width 197 height 213
click at [147, 164] on span "Ordering Assessments" at bounding box center [121, 163] width 177 height 13
click at [137, 214] on div "What's New Ordering Assessments Assigning Assessments Notifying Candidates Upda…" at bounding box center [117, 202] width 197 height 213
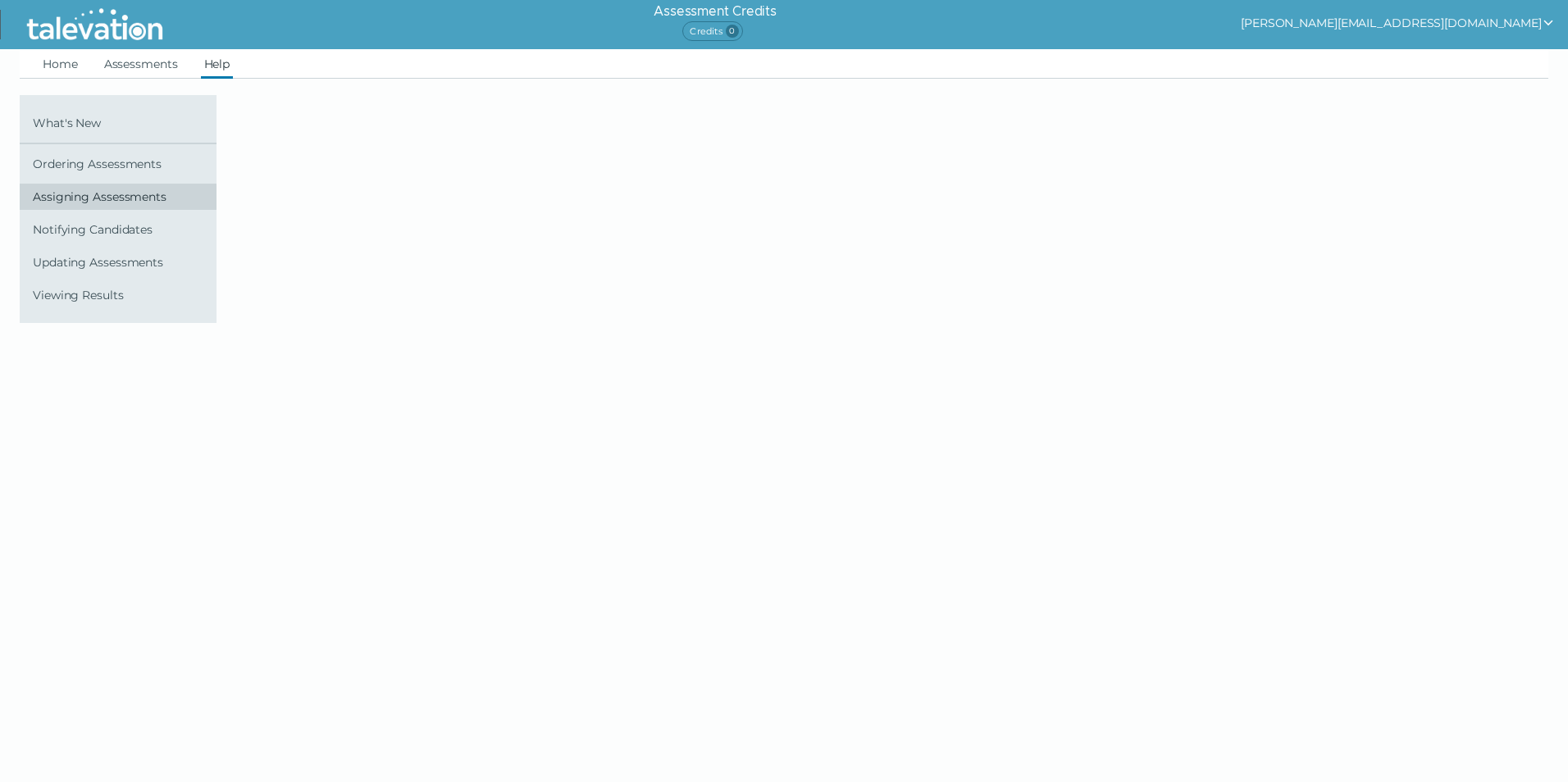
click at [89, 208] on link "Assigning Assessments" at bounding box center [117, 197] width 197 height 26
click at [131, 51] on link "Assessments" at bounding box center [141, 64] width 80 height 29
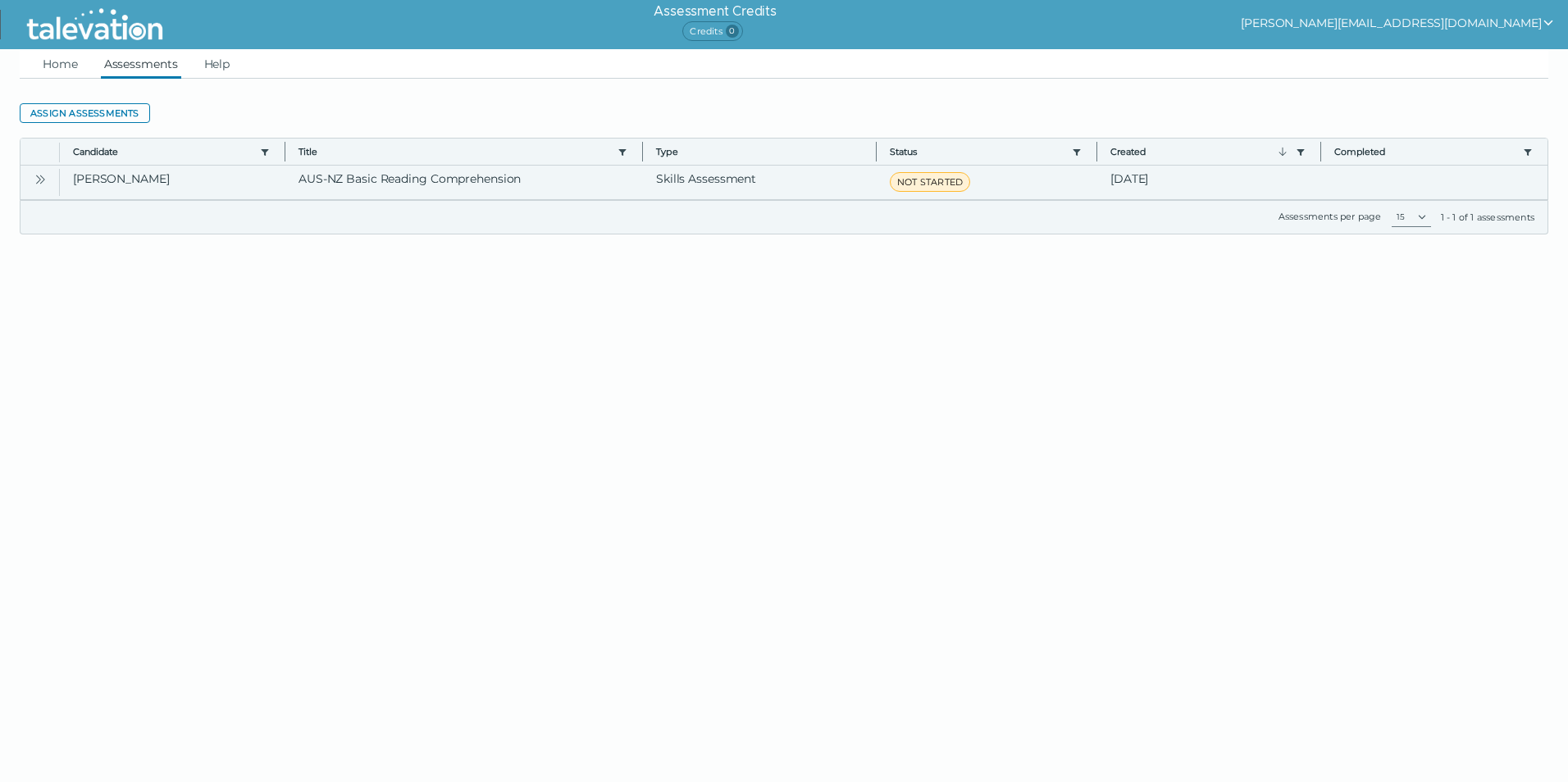
click at [31, 185] on button "Open" at bounding box center [40, 179] width 20 height 20
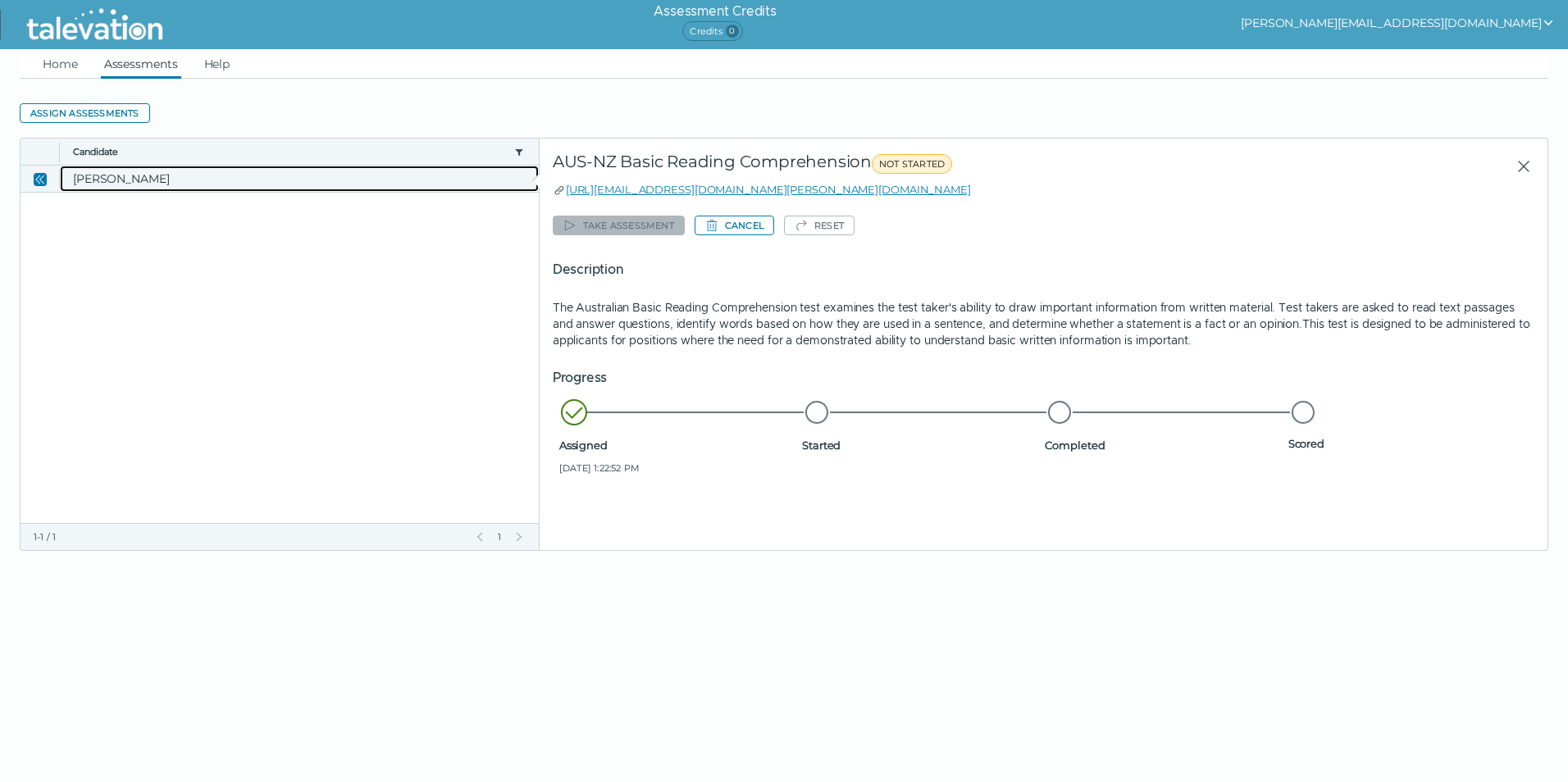
click at [233, 178] on clr-dg-cell "Trapnell, Jacinta" at bounding box center [299, 178] width 479 height 26
click at [137, 175] on clr-dg-cell "Trapnell, Jacinta" at bounding box center [299, 178] width 479 height 26
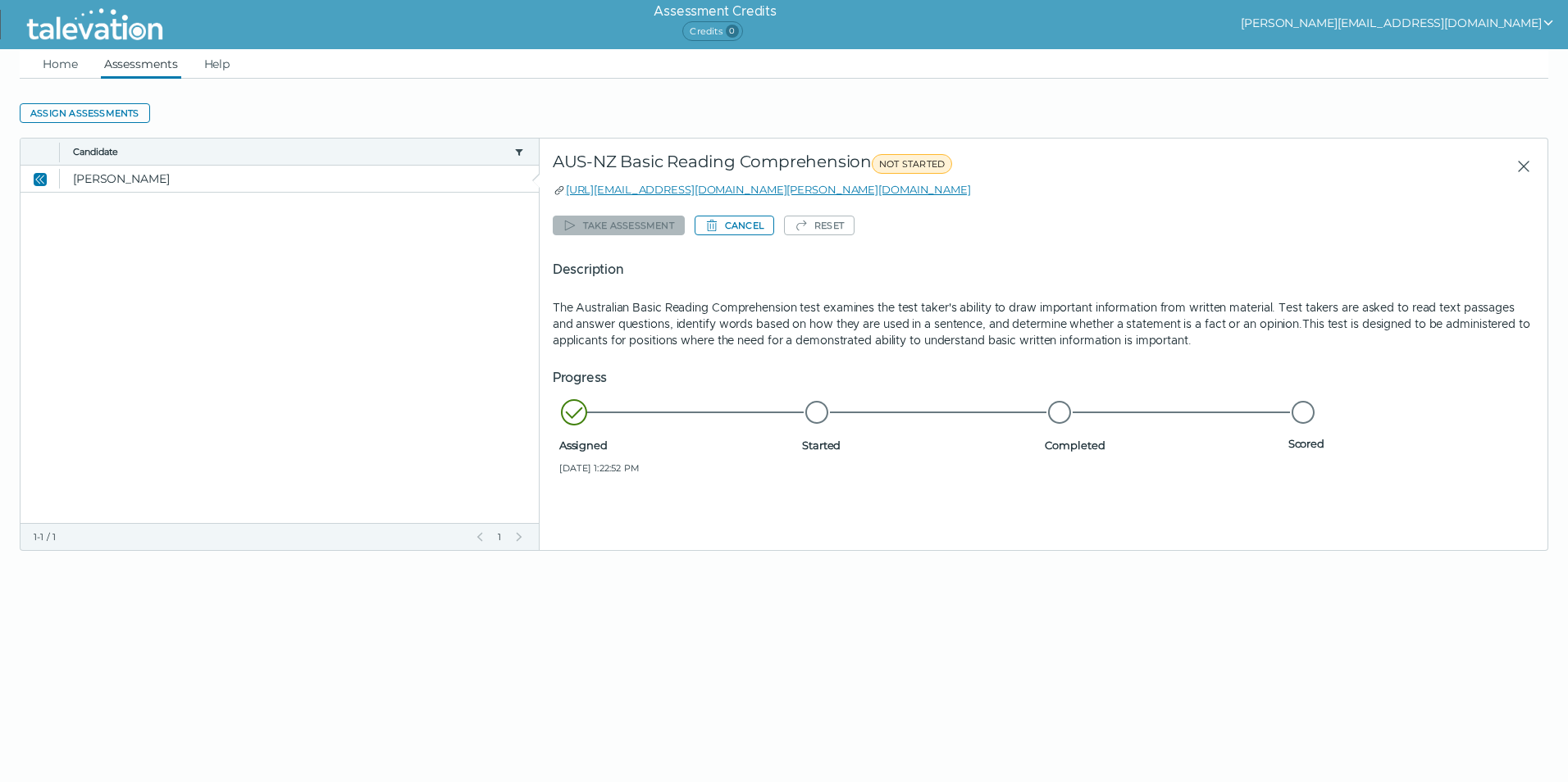
click at [1517, 162] on icon "Close" at bounding box center [1523, 166] width 20 height 20
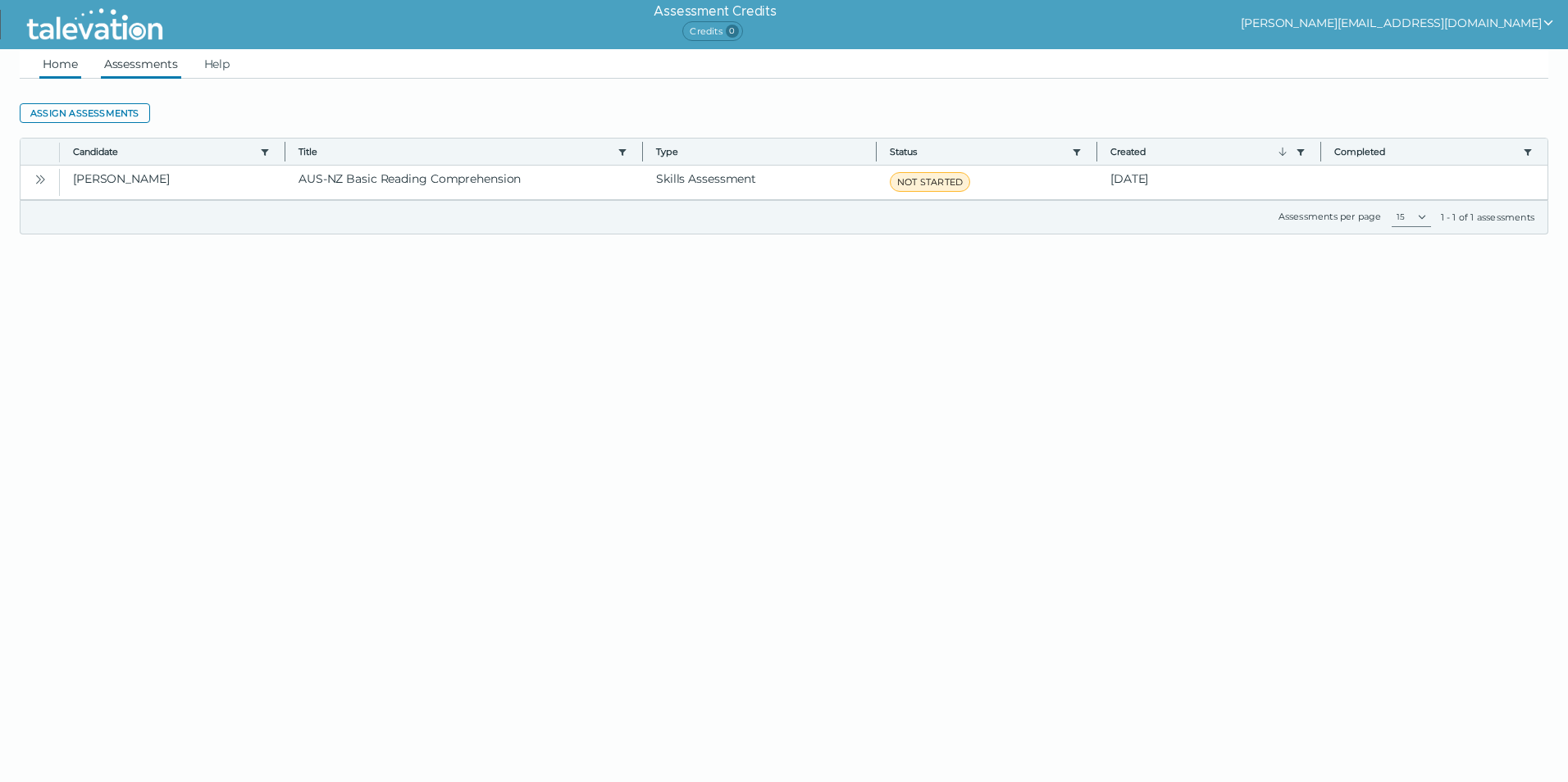
drag, startPoint x: 85, startPoint y: 66, endPoint x: 63, endPoint y: 66, distance: 22.0
click at [63, 66] on ul "Home Assessments Help" at bounding box center [783, 64] width 1528 height 29
click at [61, 66] on link "Home" at bounding box center [60, 64] width 42 height 29
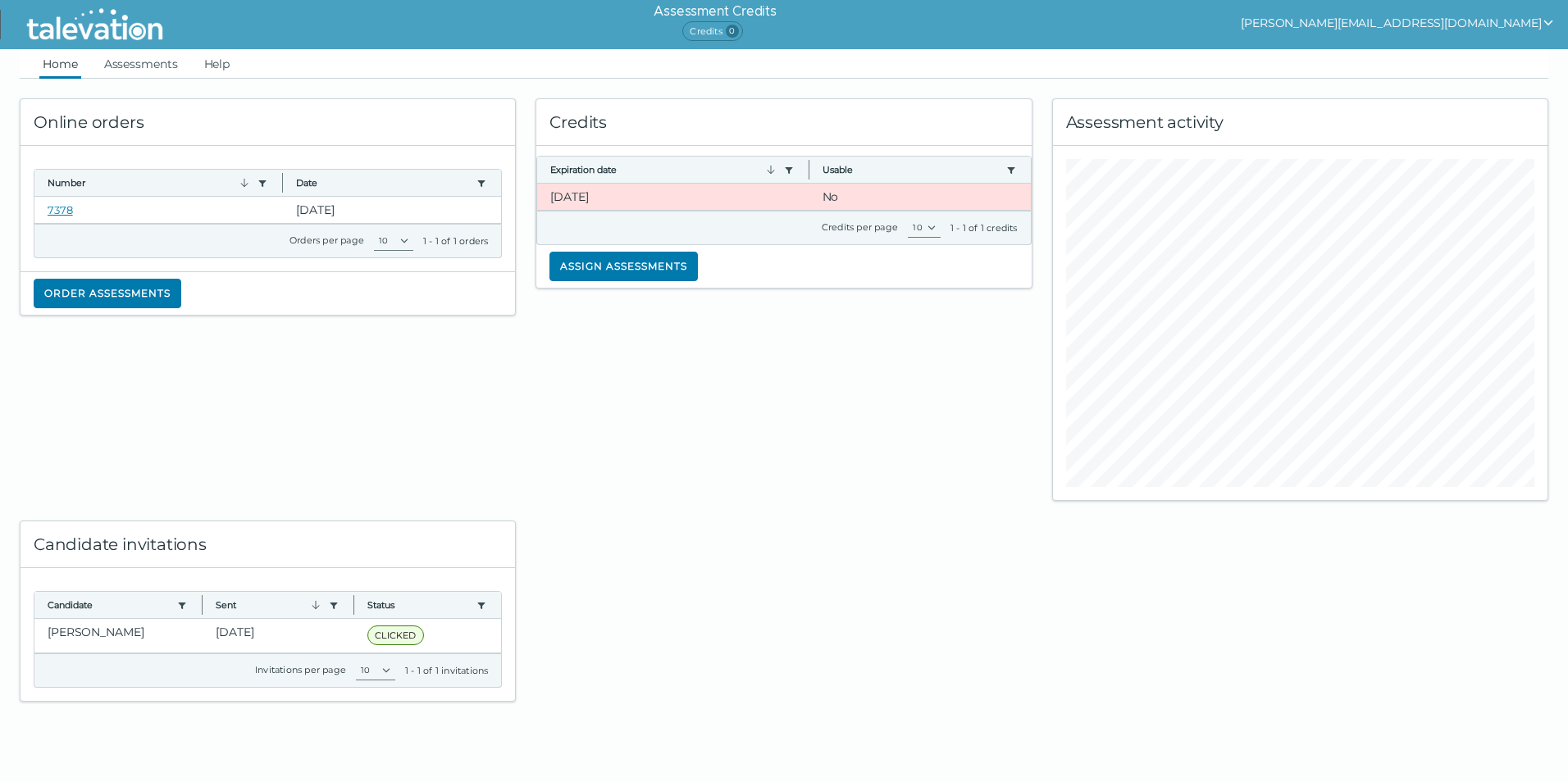
drag, startPoint x: 871, startPoint y: 425, endPoint x: 863, endPoint y: 416, distance: 12.0
click at [871, 425] on div "Credits Expiration date Use left or right key to resize the column Usable Use l…" at bounding box center [783, 289] width 516 height 422
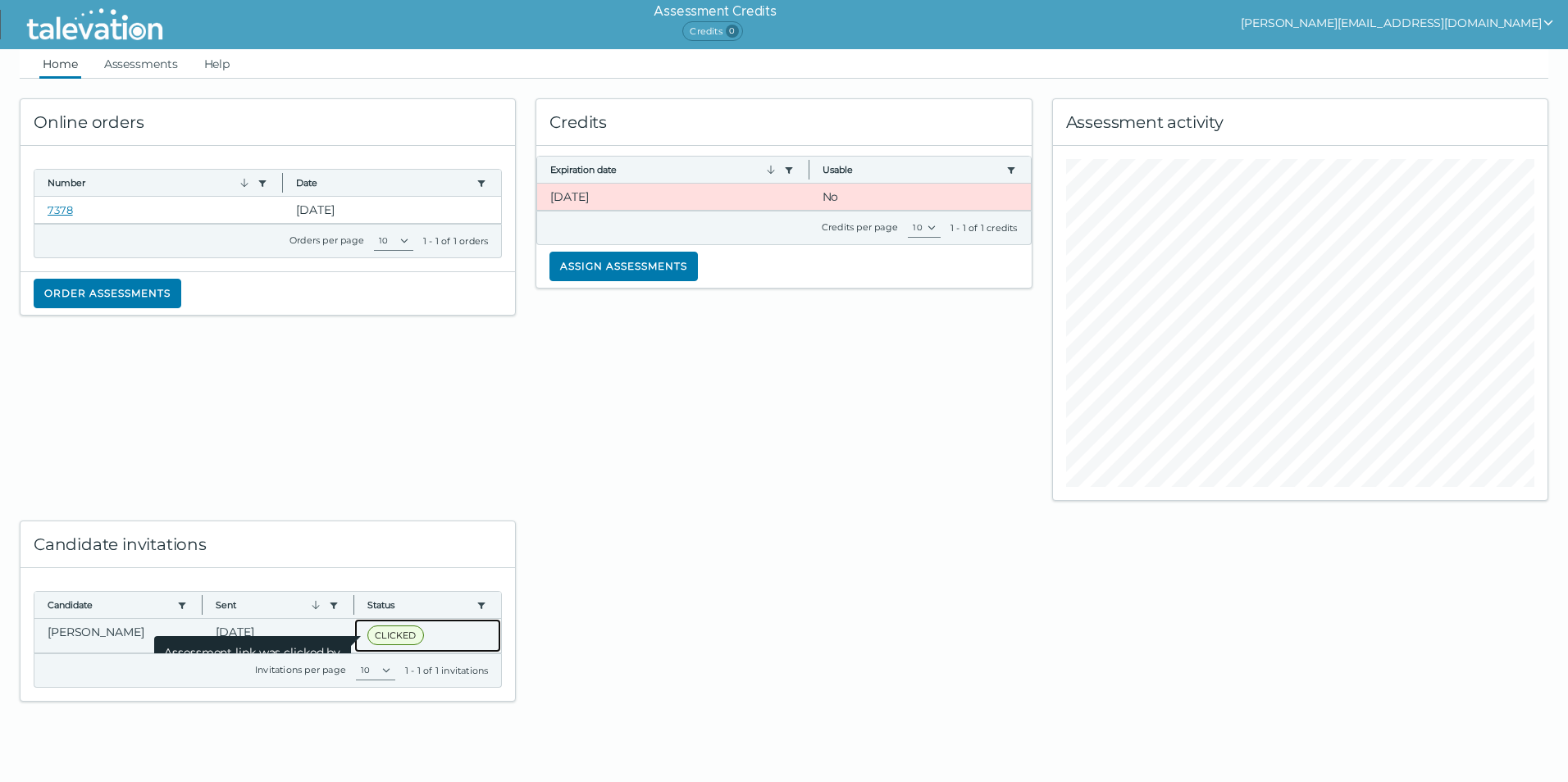
click at [396, 636] on span "CLICKED" at bounding box center [394, 635] width 56 height 20
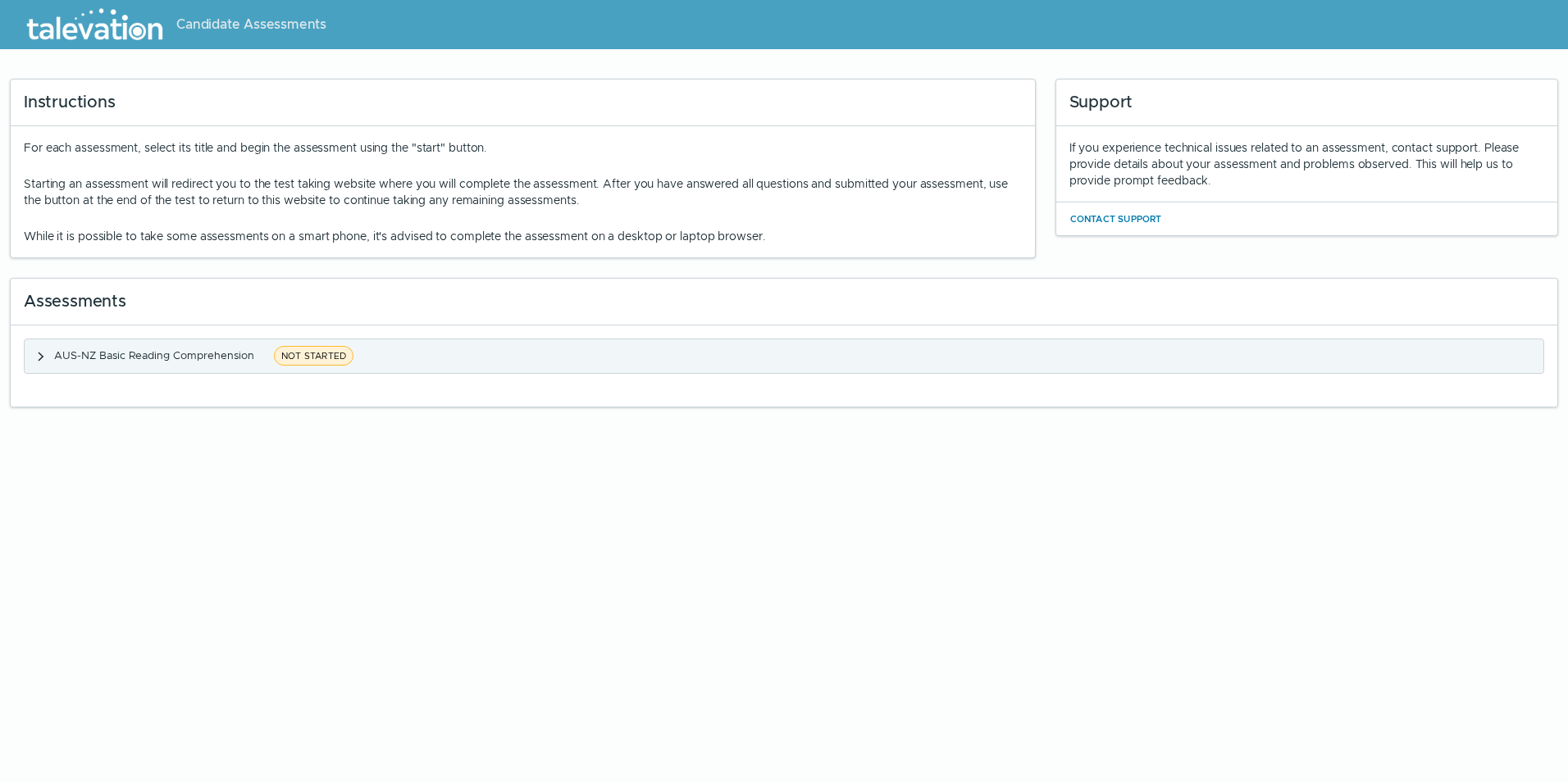
click at [169, 360] on span "AUS-NZ Basic Reading Comprehension" at bounding box center [154, 355] width 200 height 14
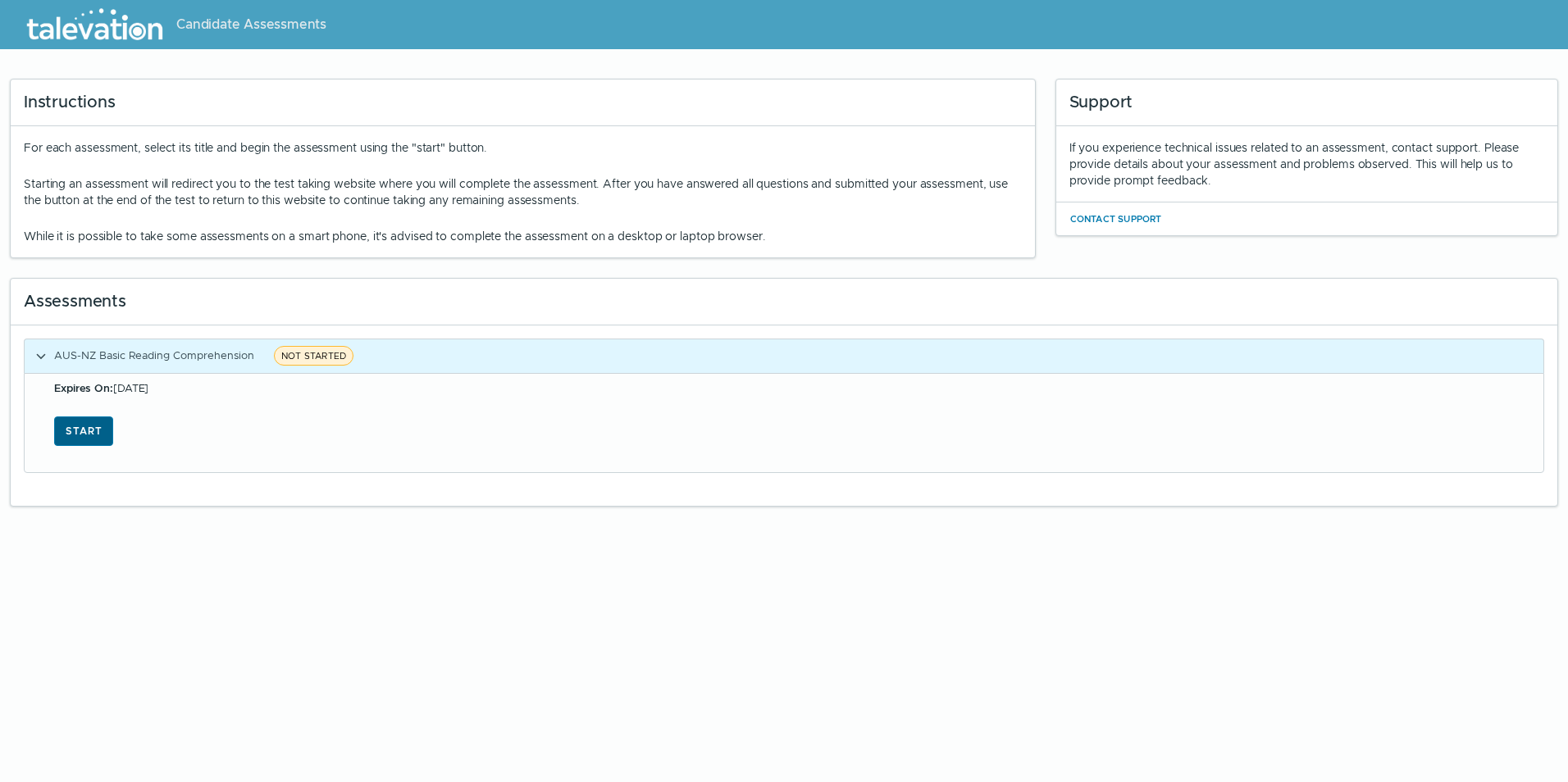
click at [90, 427] on button "Start" at bounding box center [83, 432] width 59 height 29
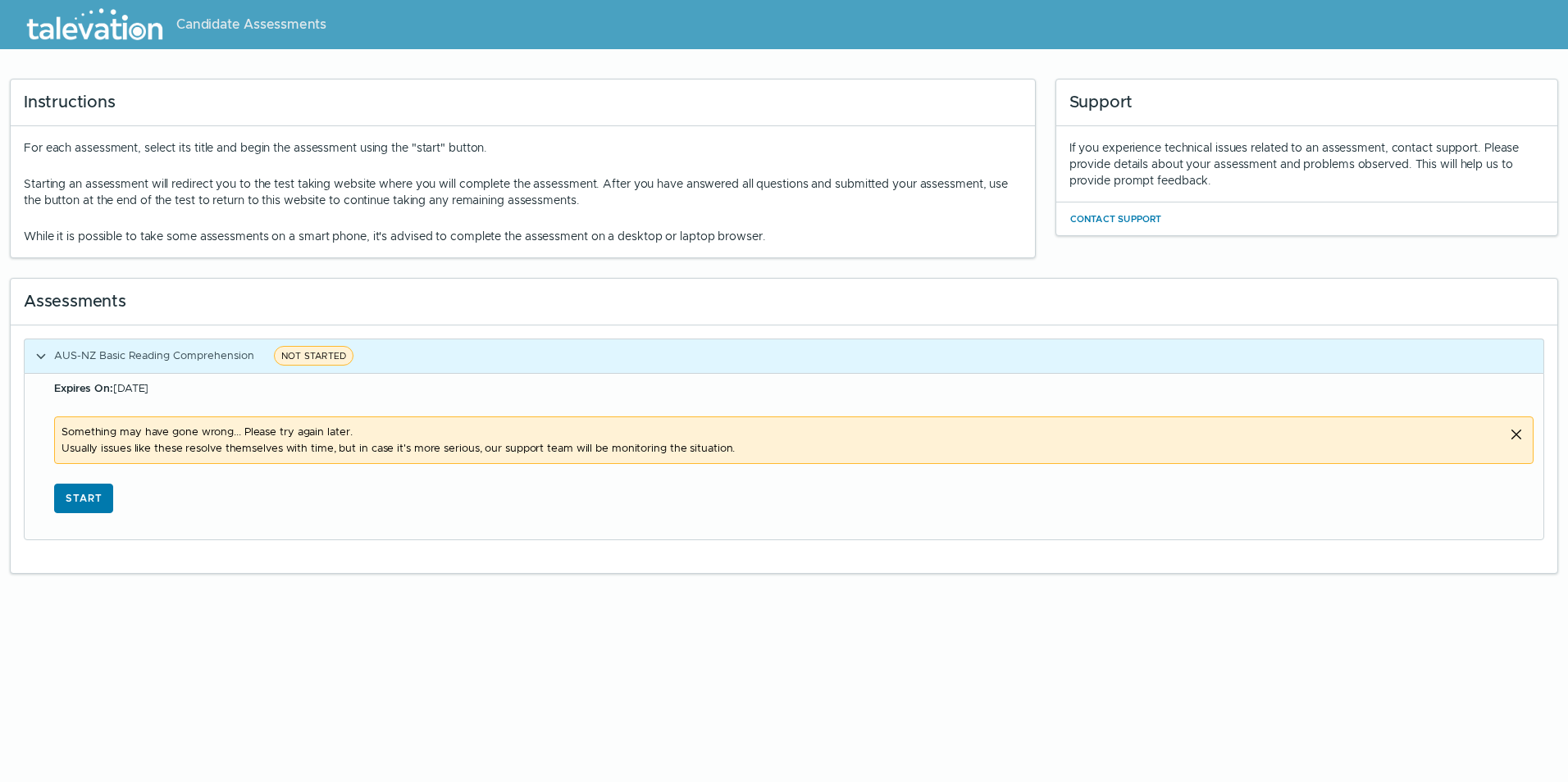
click at [842, 455] on span "Something may have gone wrong... Please try again later. Usually issues like th…" at bounding box center [779, 440] width 1435 height 33
click at [1520, 429] on icon "Close alert" at bounding box center [1516, 435] width 20 height 20
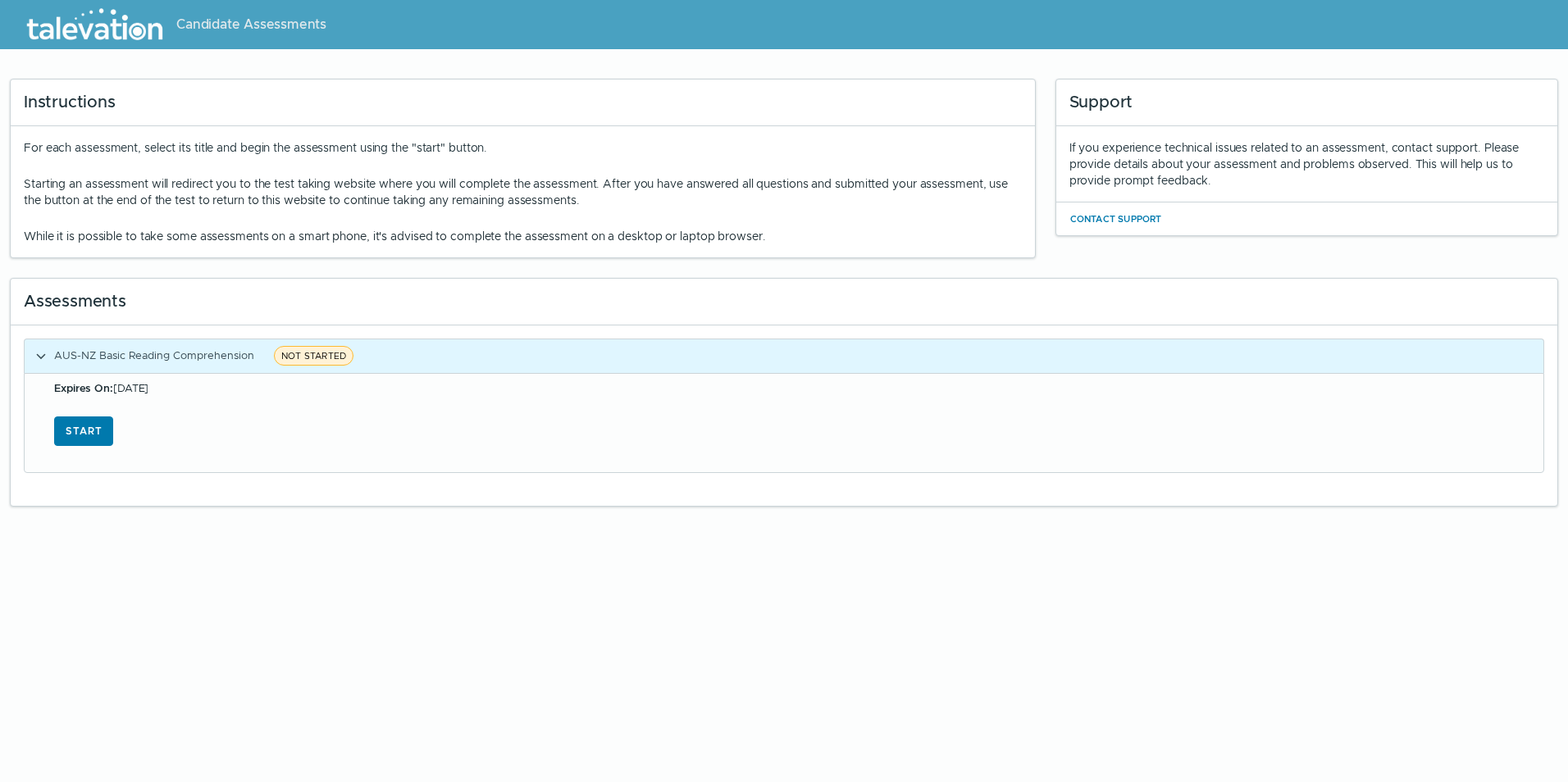
click at [209, 26] on span "Candidate Assessments" at bounding box center [251, 24] width 150 height 20
